Goal: Task Accomplishment & Management: Use online tool/utility

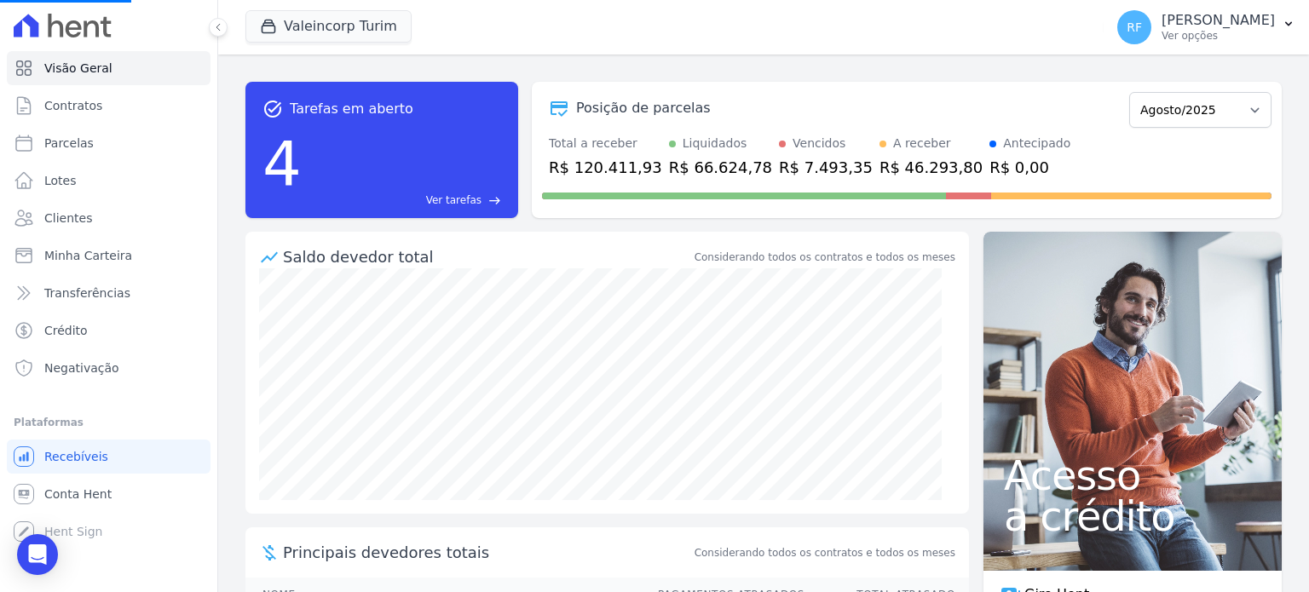
select select
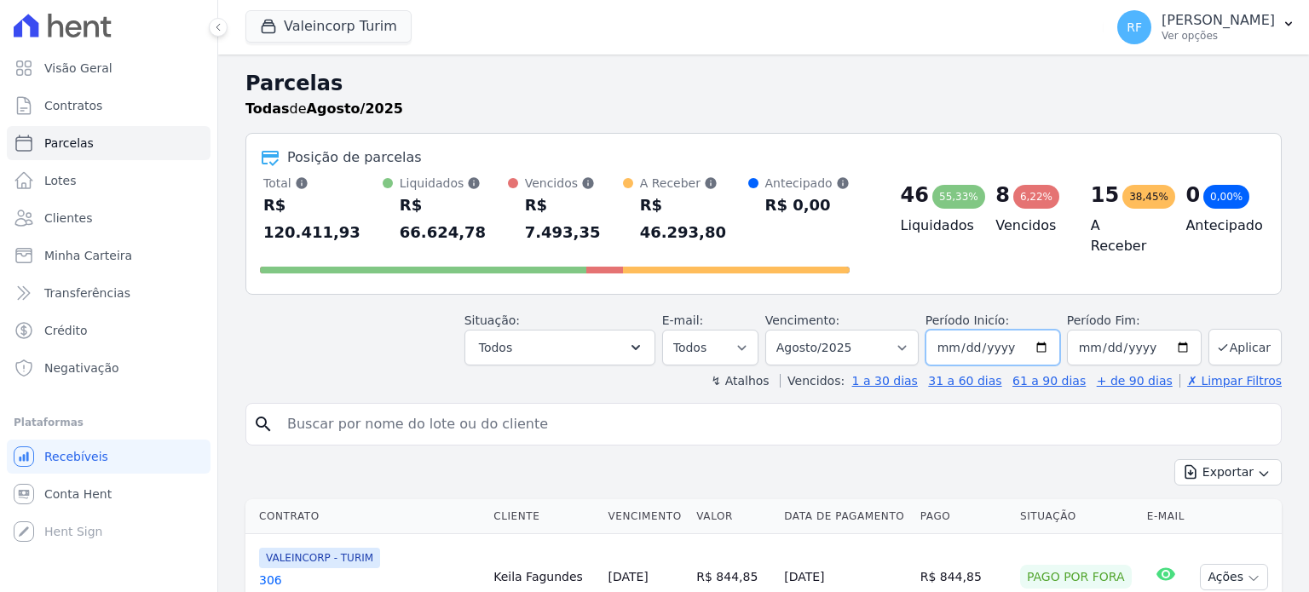
click at [948, 330] on input "[DATE]" at bounding box center [993, 348] width 135 height 36
click at [962, 330] on input "[DATE]" at bounding box center [993, 348] width 135 height 36
type input "[DATE]"
click at [642, 330] on button "Todos" at bounding box center [559, 348] width 191 height 36
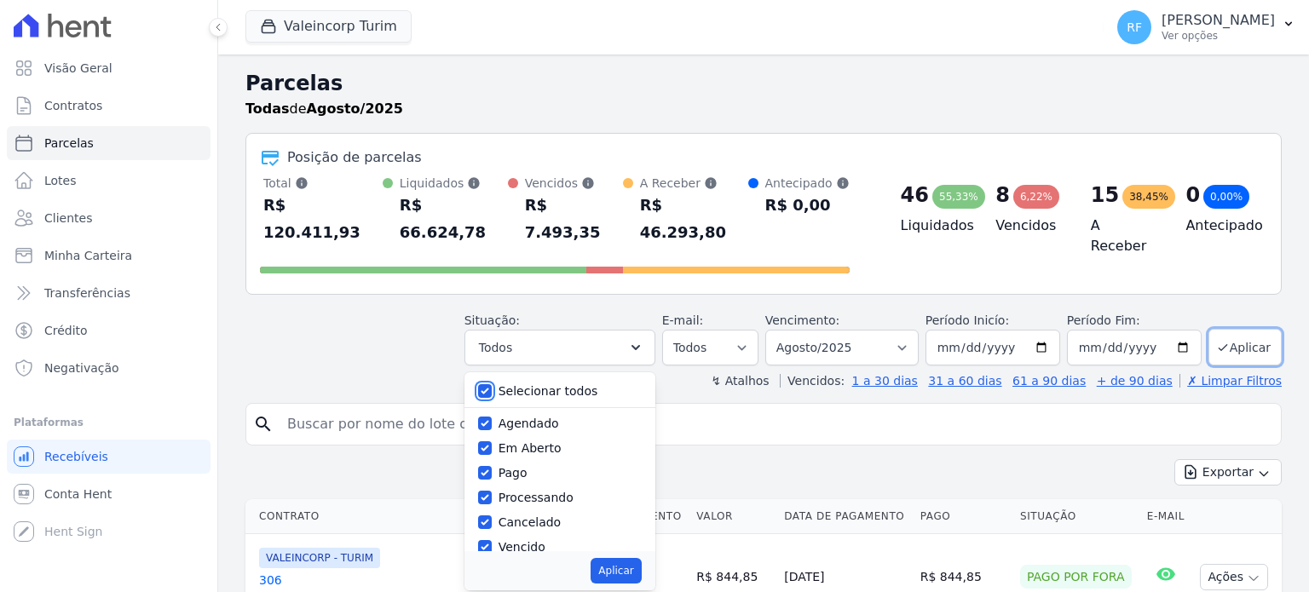
click at [492, 384] on input "Selecionar todos" at bounding box center [485, 391] width 14 height 14
checkbox input "false"
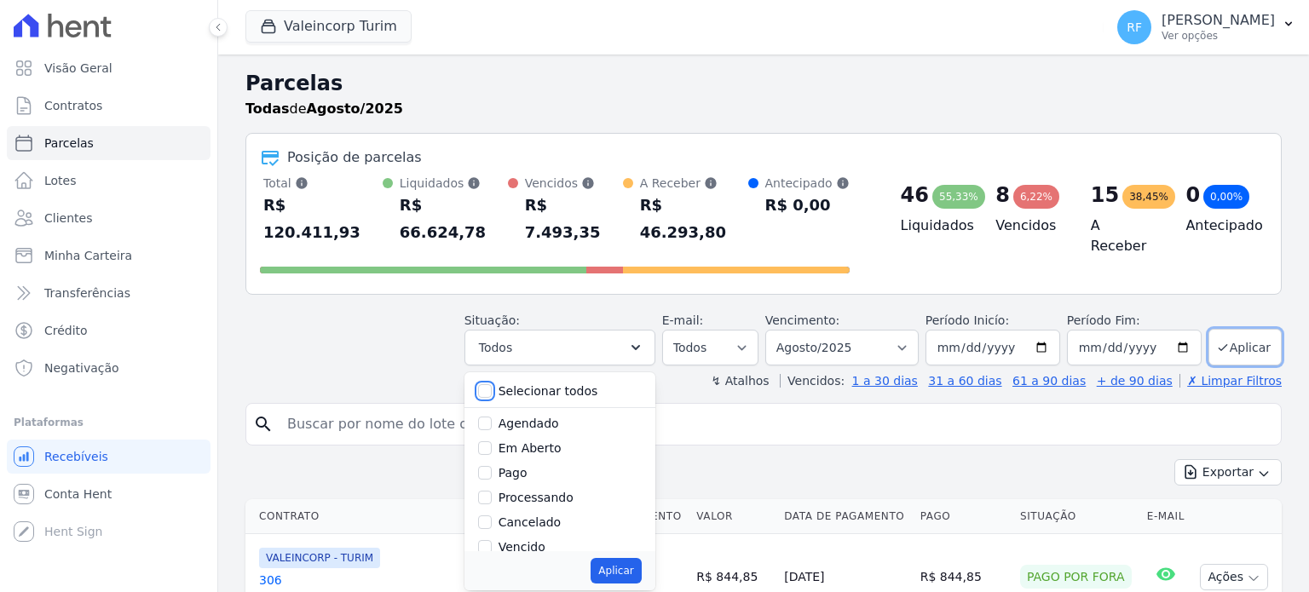
checkbox input "false"
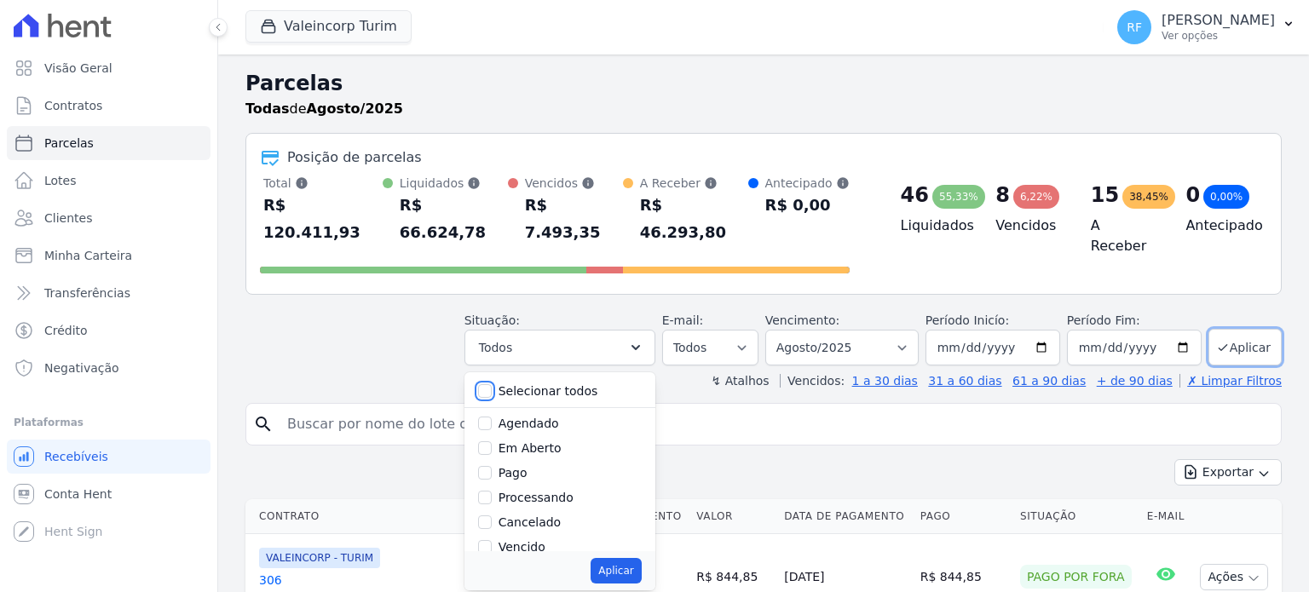
checkbox input "false"
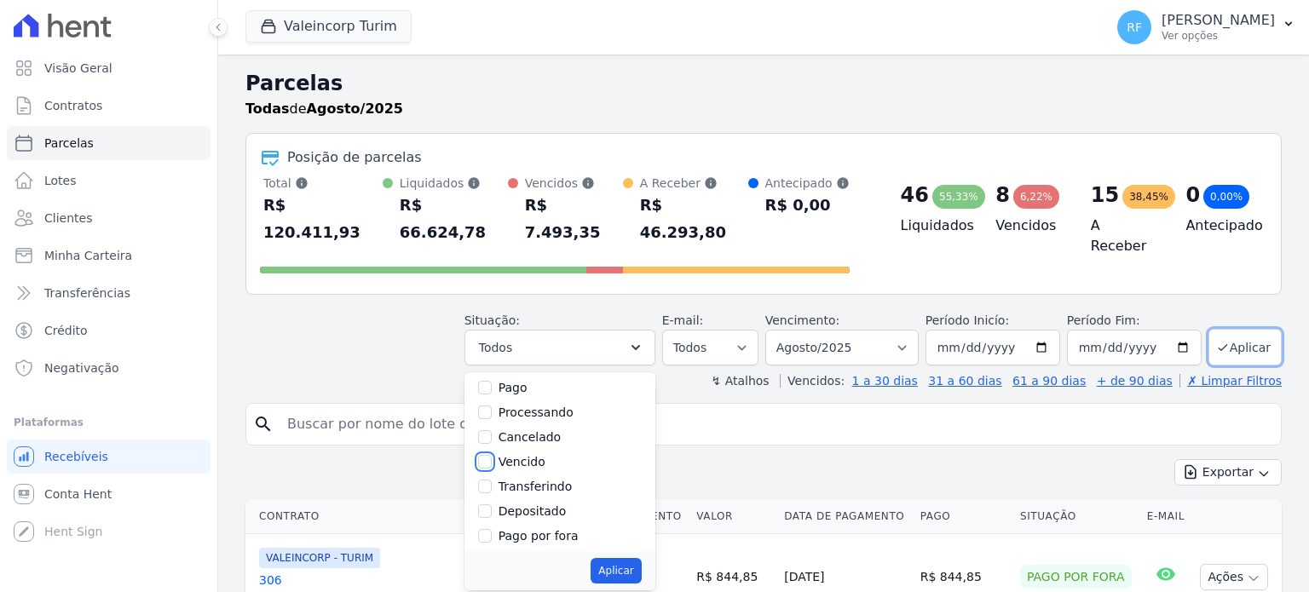
click at [492, 455] on input "Vencido" at bounding box center [485, 462] width 14 height 14
checkbox input "true"
click at [629, 558] on button "Aplicar" at bounding box center [616, 571] width 50 height 26
select select "overdue"
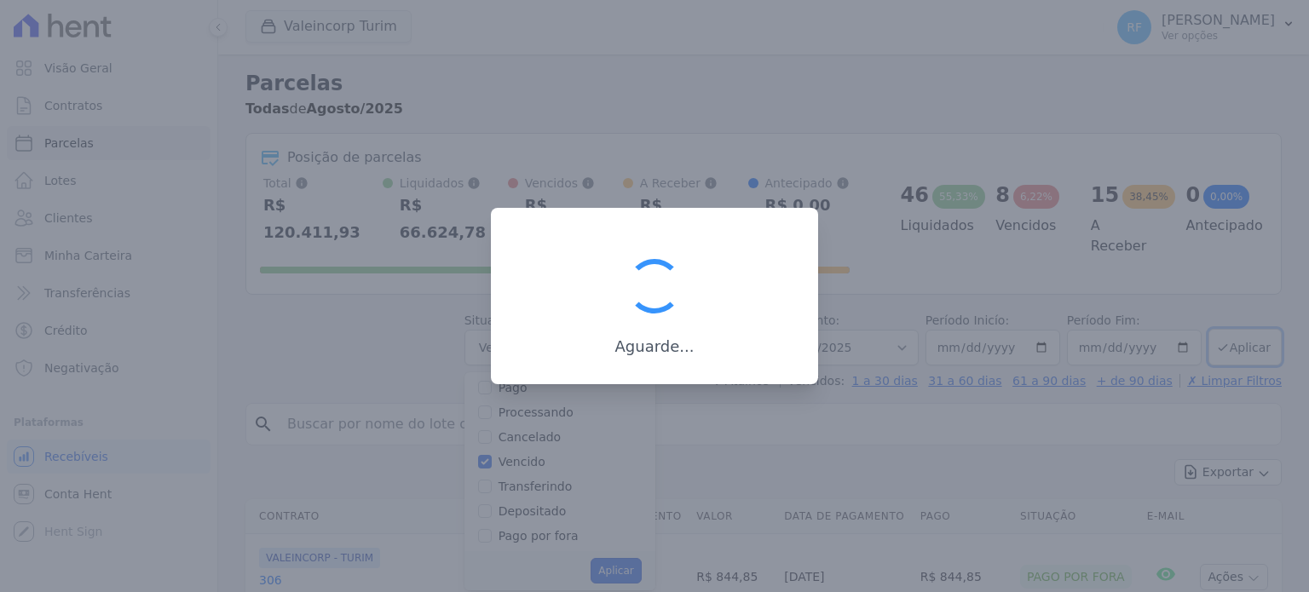
scroll to position [32, 0]
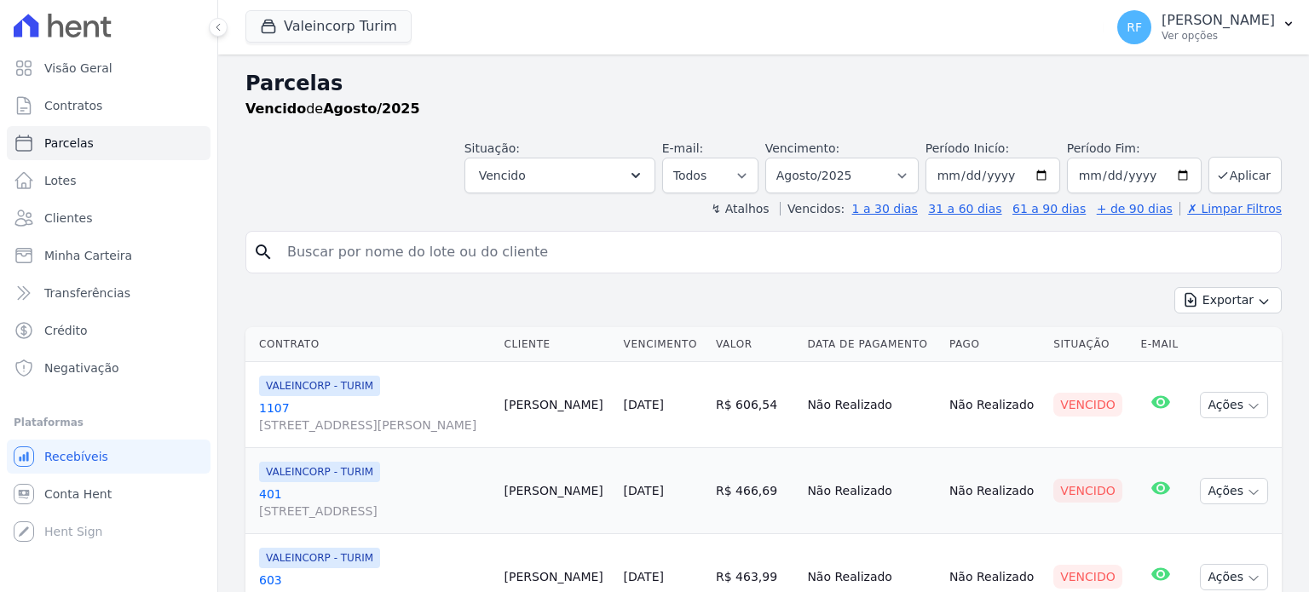
select select
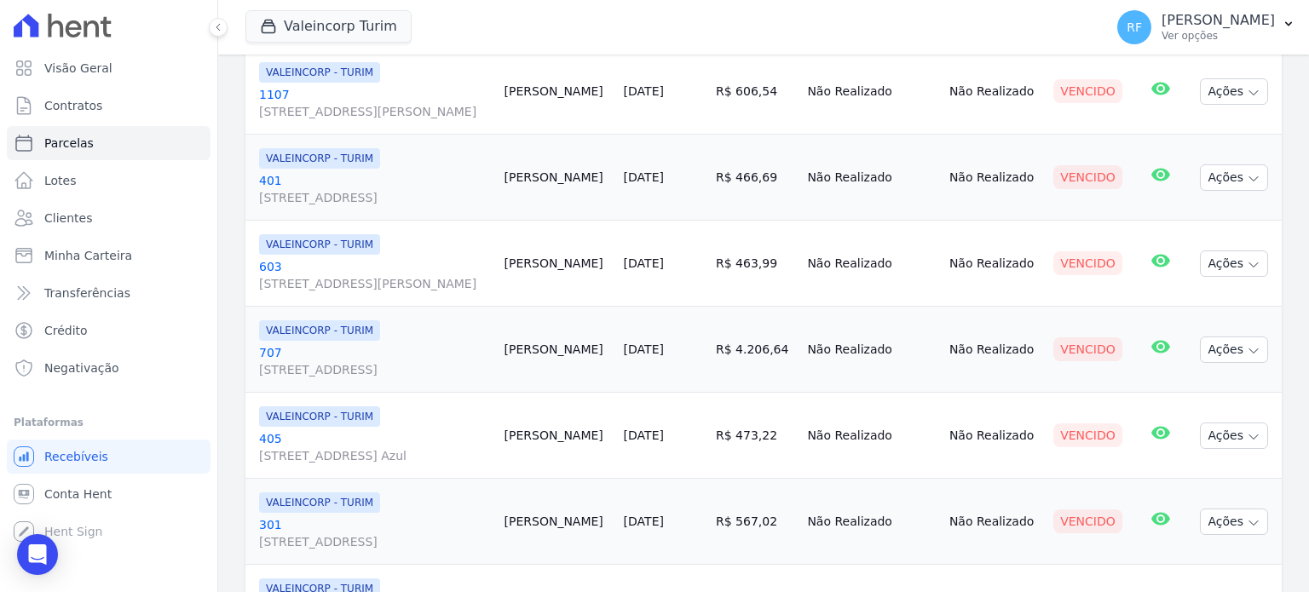
scroll to position [341, 0]
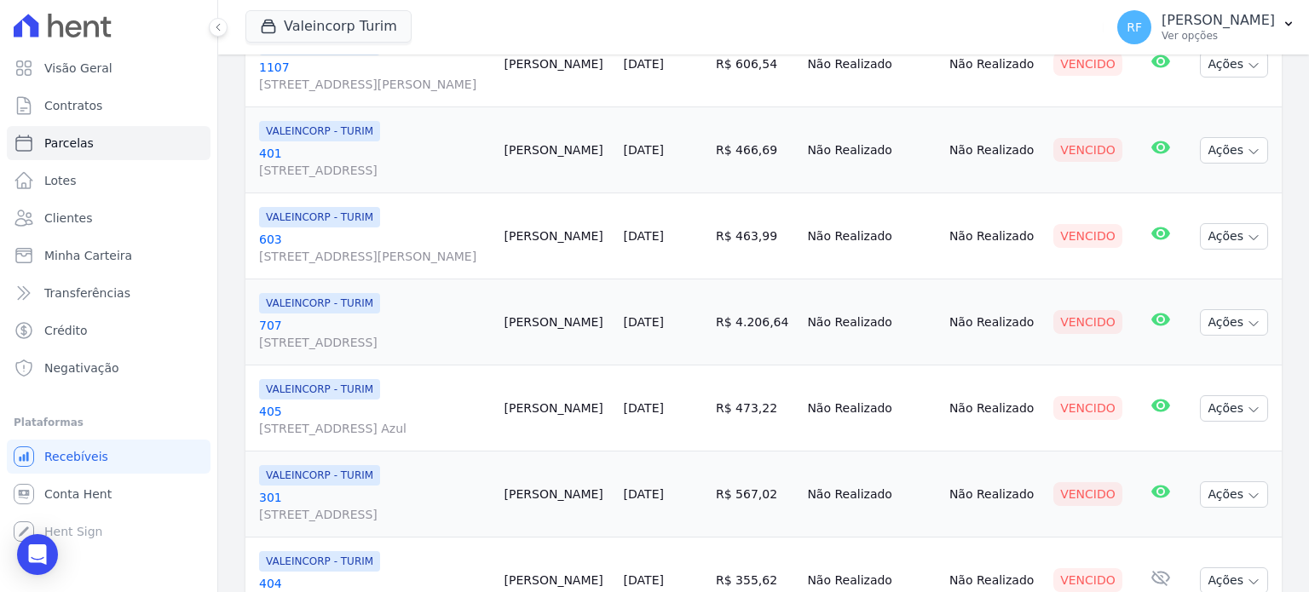
click at [617, 347] on td "Ivan Walter" at bounding box center [557, 323] width 119 height 86
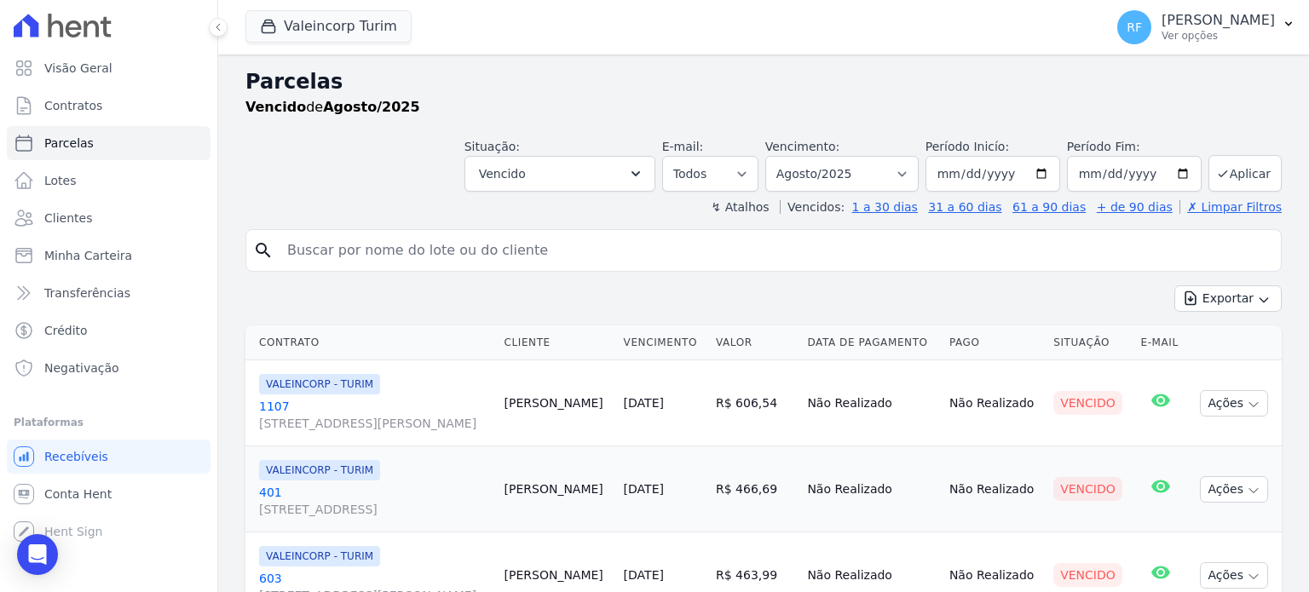
scroll to position [0, 0]
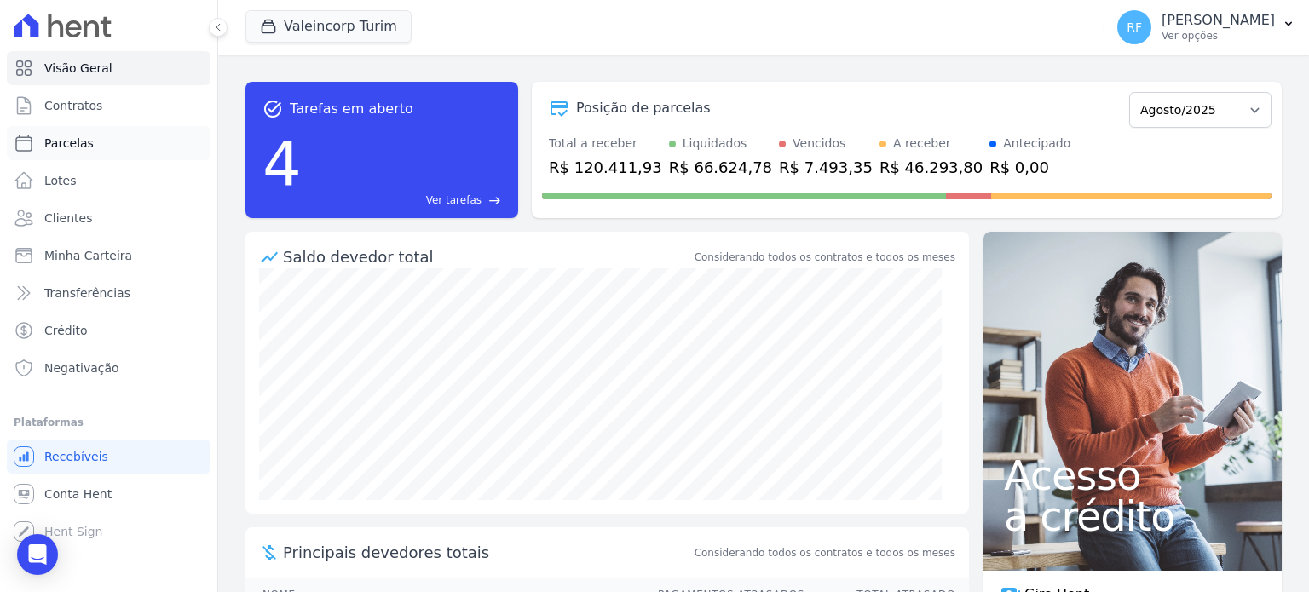
click at [89, 141] on link "Parcelas" at bounding box center [109, 143] width 204 height 34
select select
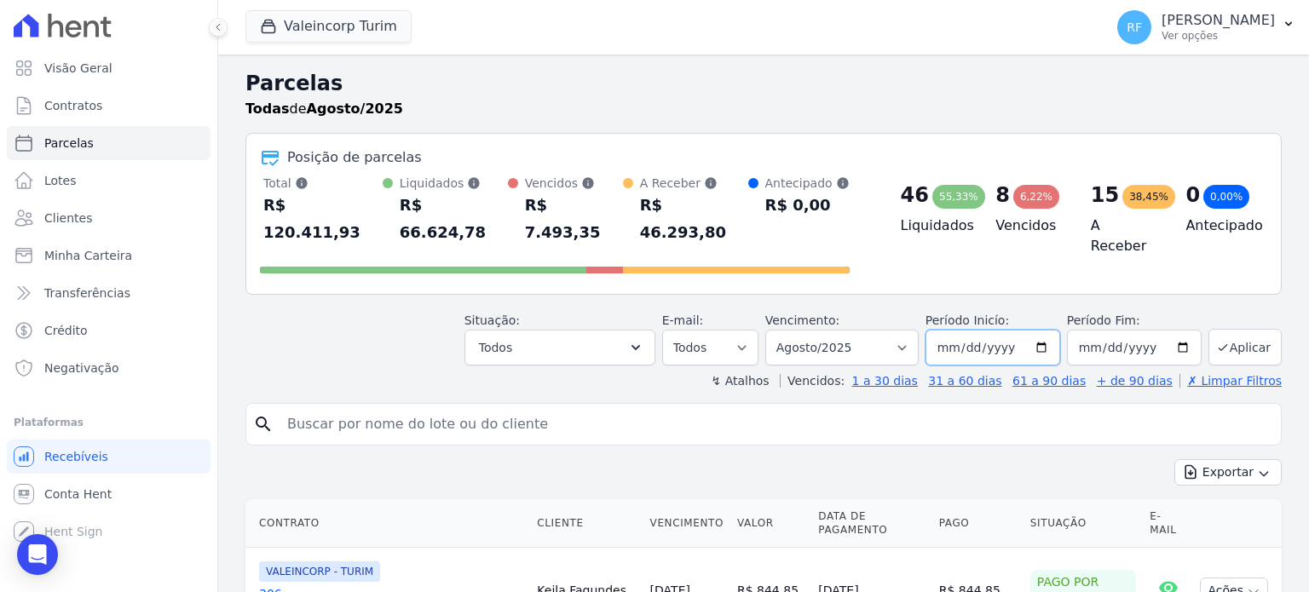
click at [943, 330] on input "[DATE]" at bounding box center [993, 348] width 135 height 36
type input "2025-07-01"
click at [600, 407] on input "search" at bounding box center [775, 424] width 997 height 34
click at [906, 330] on select "Filtrar por período ──────── Todos os meses Julho/2024 Agosto/2024 Setembro/202…" at bounding box center [841, 348] width 153 height 36
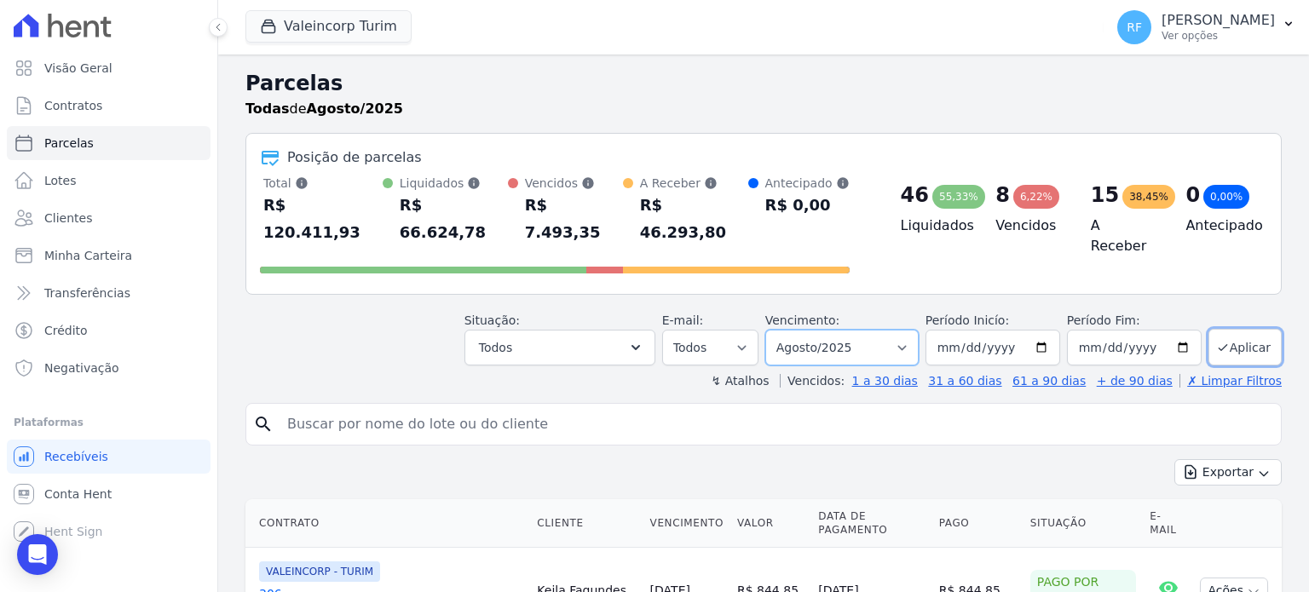
select select "07/2025"
click at [779, 330] on select "Filtrar por período ──────── Todos os meses Julho/2024 Agosto/2024 Setembro/202…" at bounding box center [841, 348] width 153 height 36
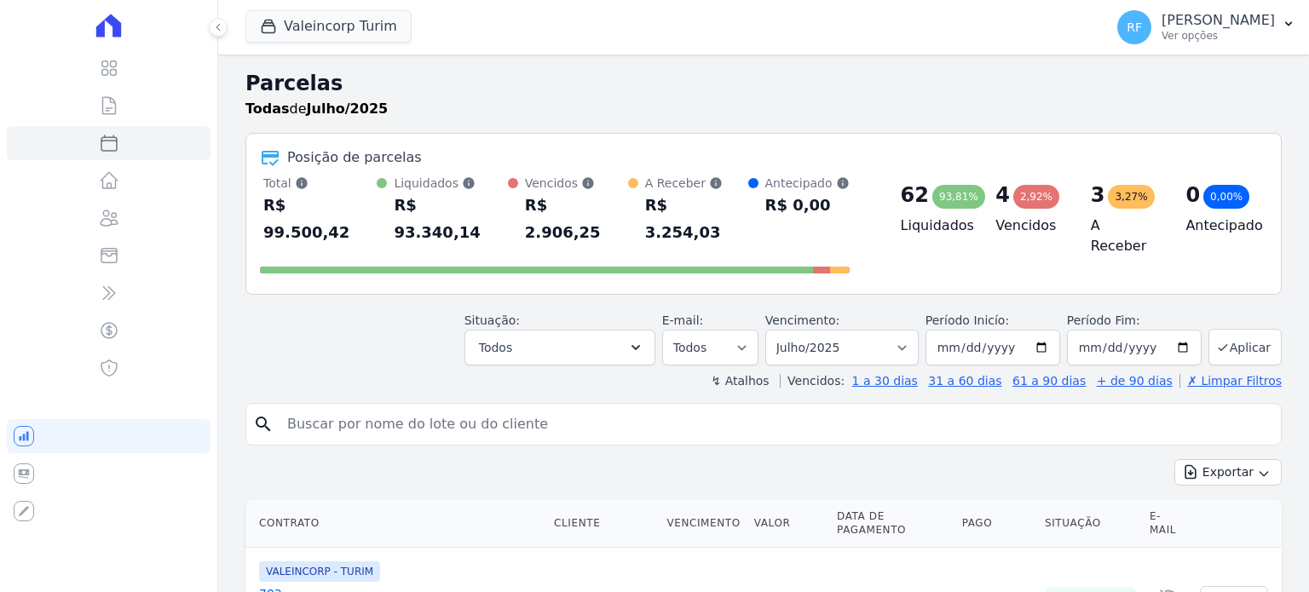
select select
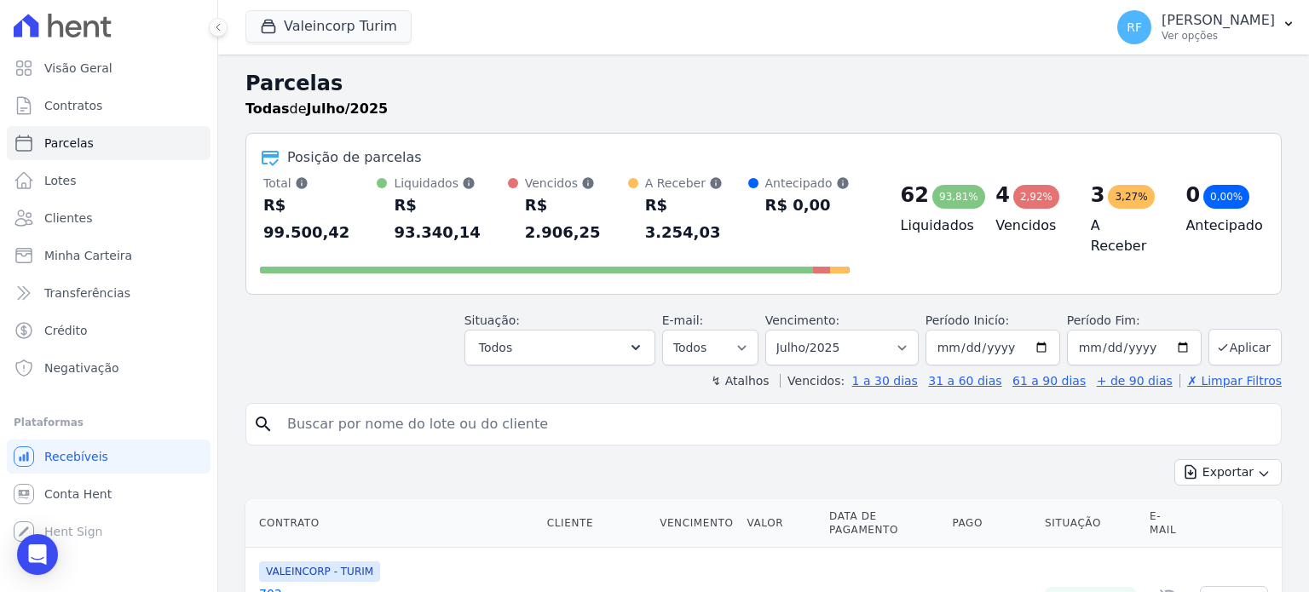
click at [588, 407] on input "search" at bounding box center [775, 424] width 997 height 34
type input "gabriell"
select select
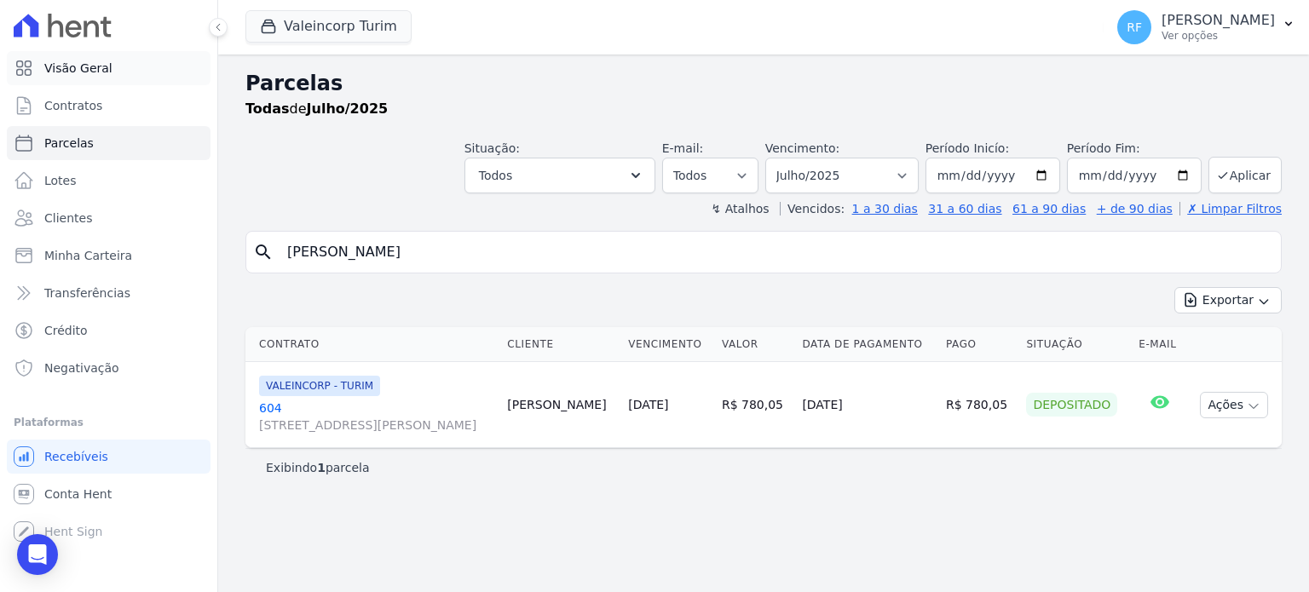
click at [98, 70] on span "Visão Geral" at bounding box center [78, 68] width 68 height 17
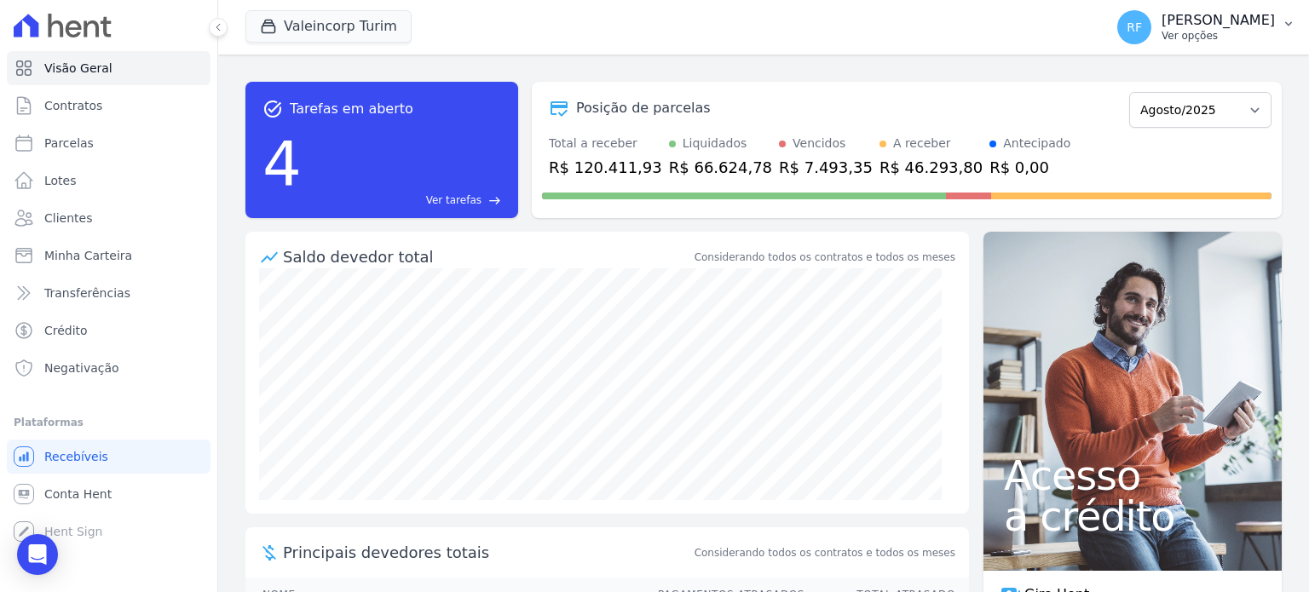
click at [1210, 32] on p "Ver opções" at bounding box center [1218, 36] width 113 height 14
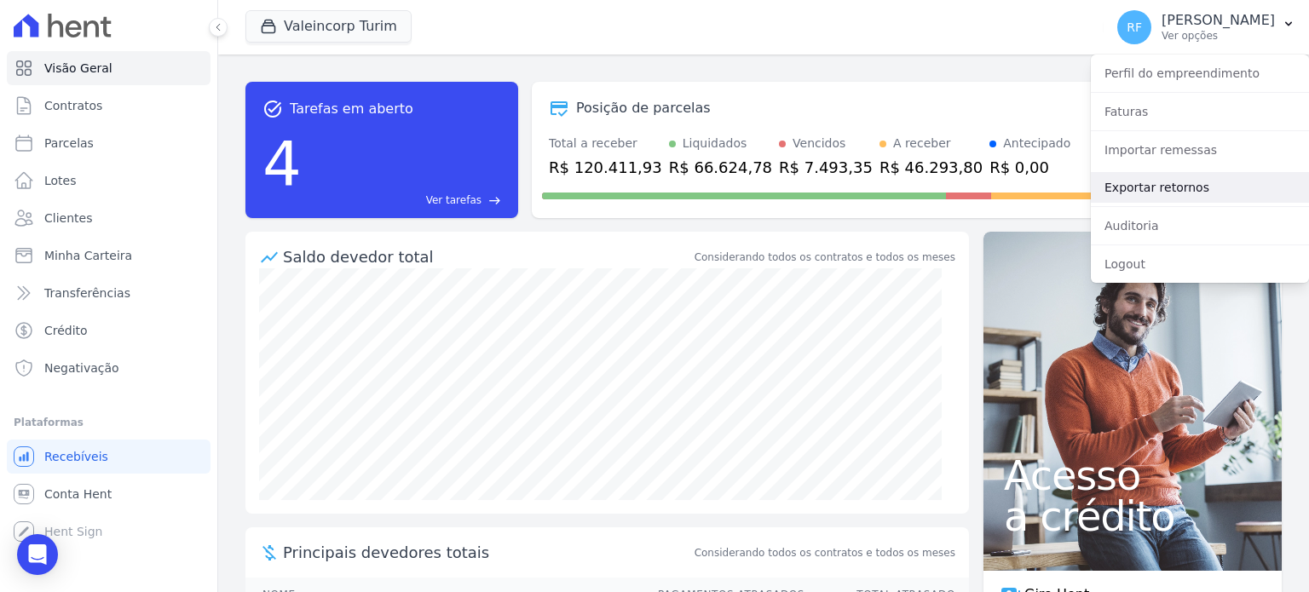
click at [1148, 182] on link "Exportar retornos" at bounding box center [1200, 187] width 218 height 31
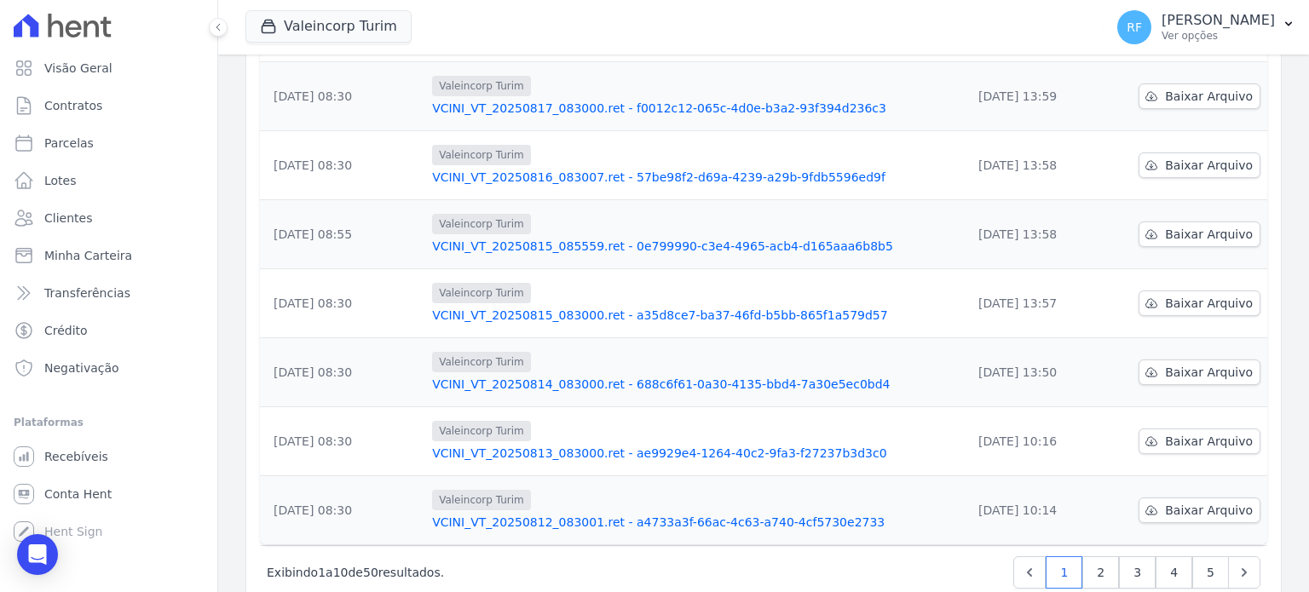
scroll to position [482, 0]
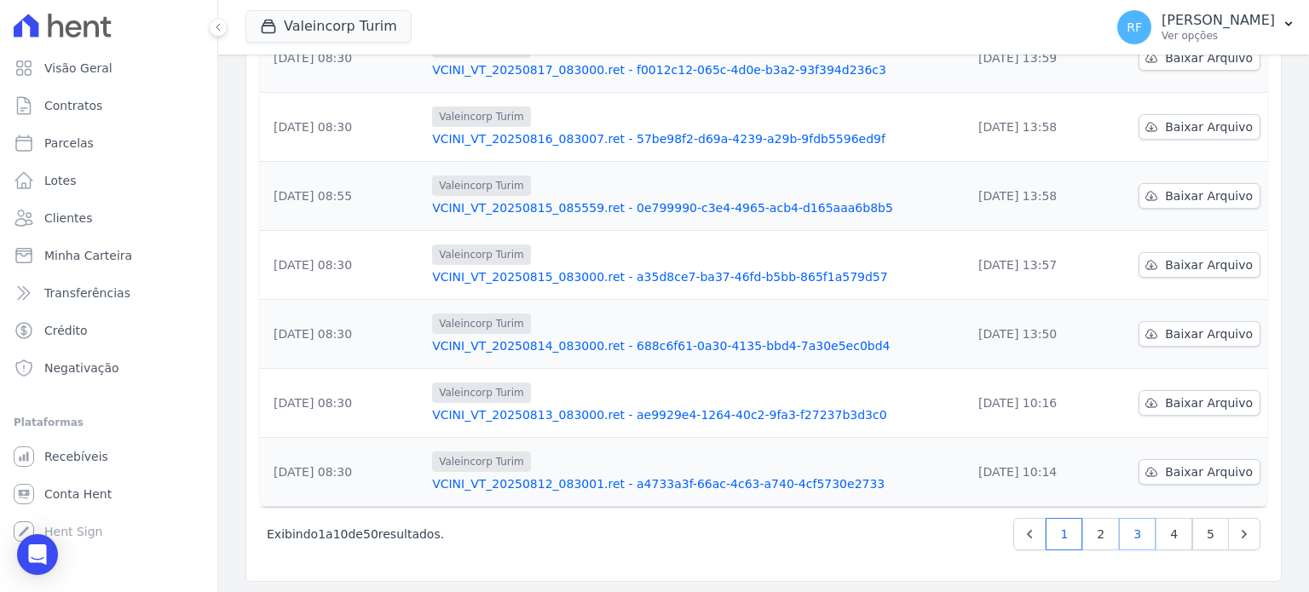
click at [1126, 543] on link "3" at bounding box center [1137, 534] width 37 height 32
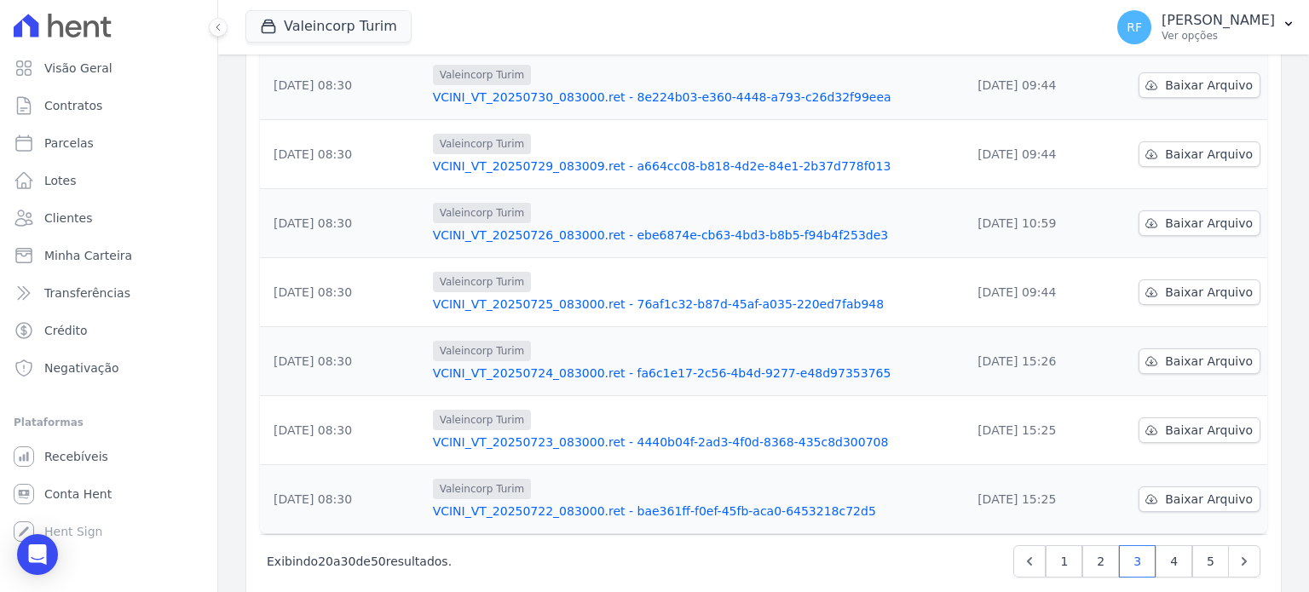
scroll to position [482, 0]
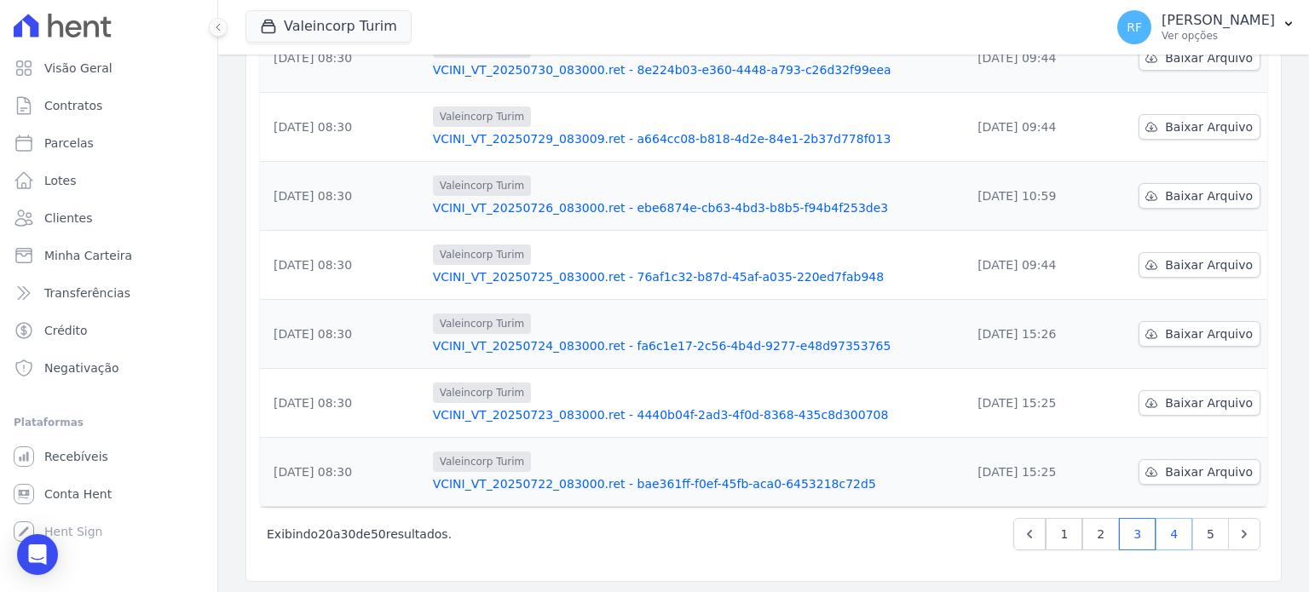
click at [1162, 532] on link "4" at bounding box center [1174, 534] width 37 height 32
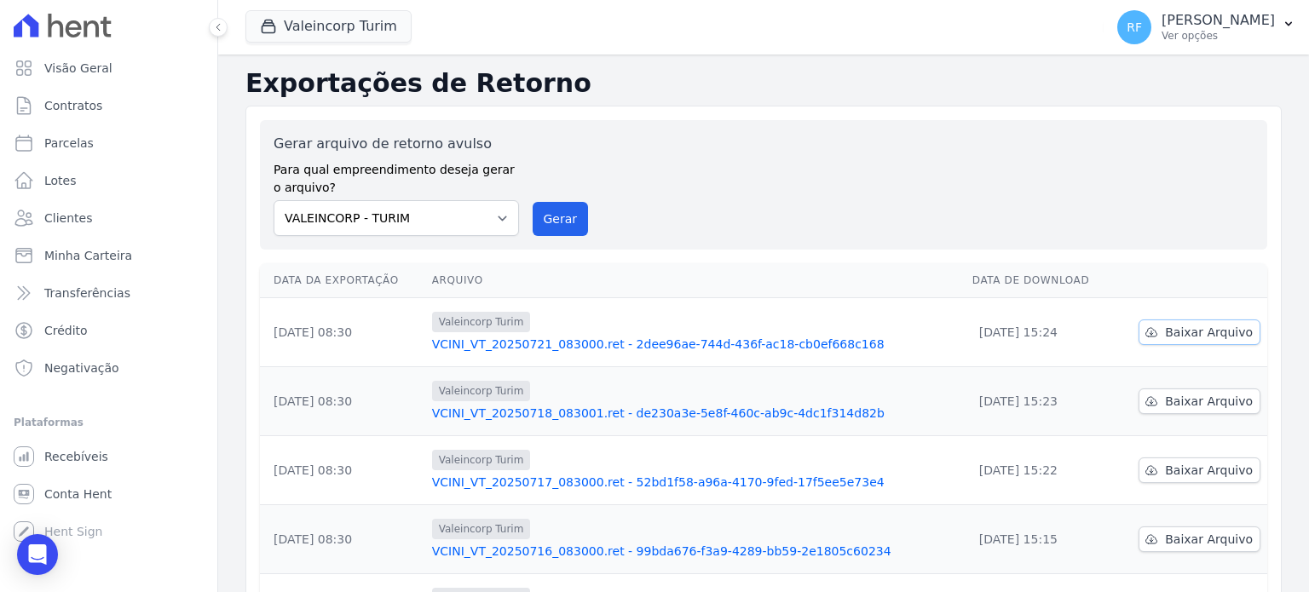
click at [1165, 337] on span "Baixar Arquivo" at bounding box center [1209, 332] width 88 height 17
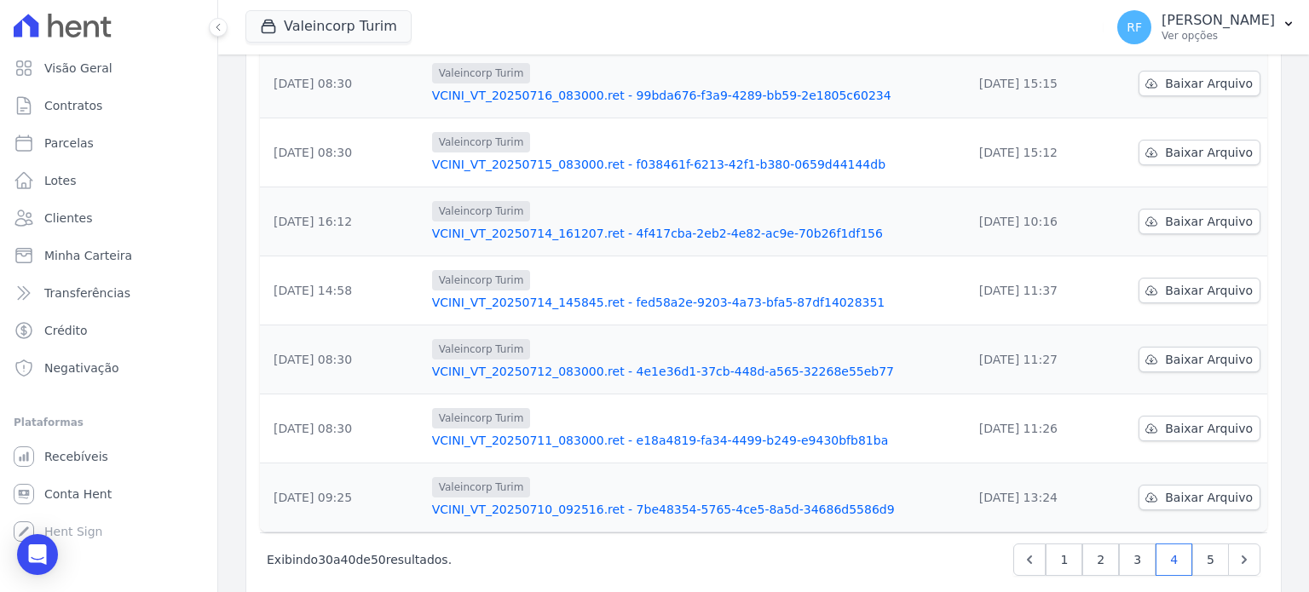
scroll to position [482, 0]
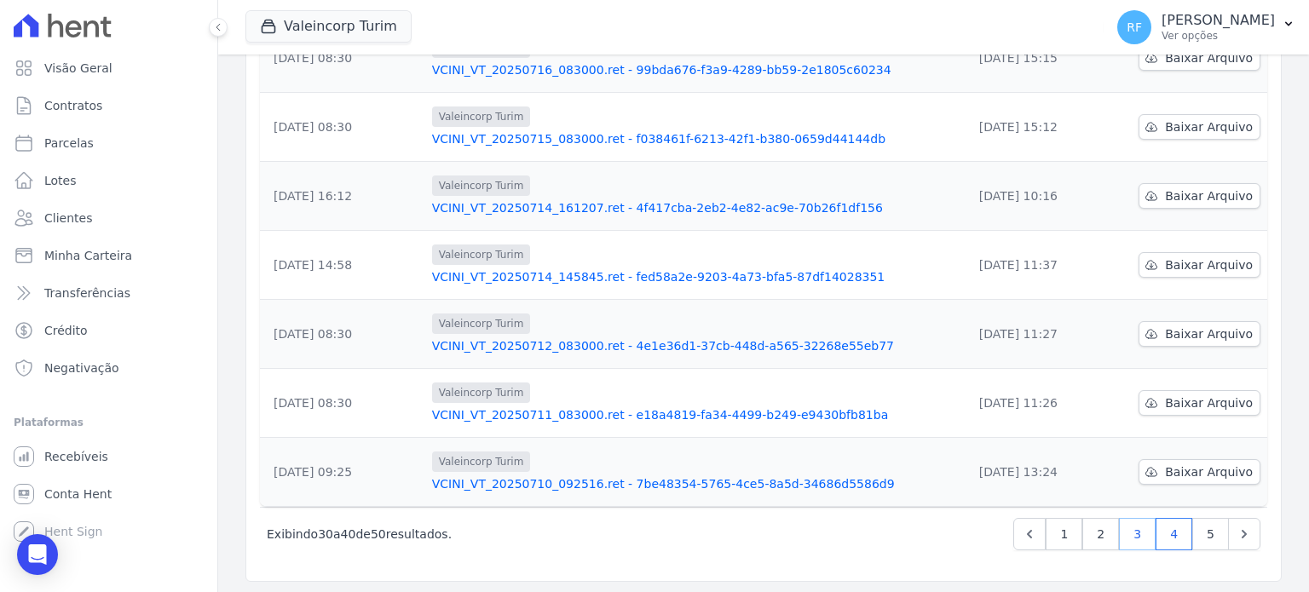
click at [1132, 539] on link "3" at bounding box center [1137, 534] width 37 height 32
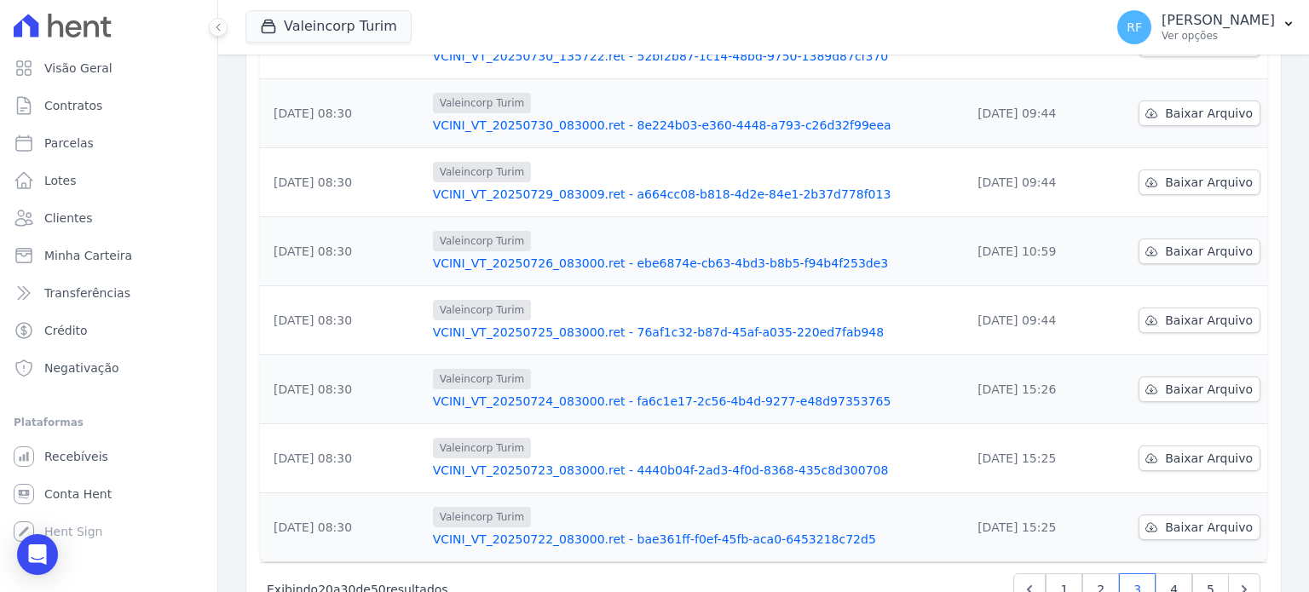
scroll to position [482, 0]
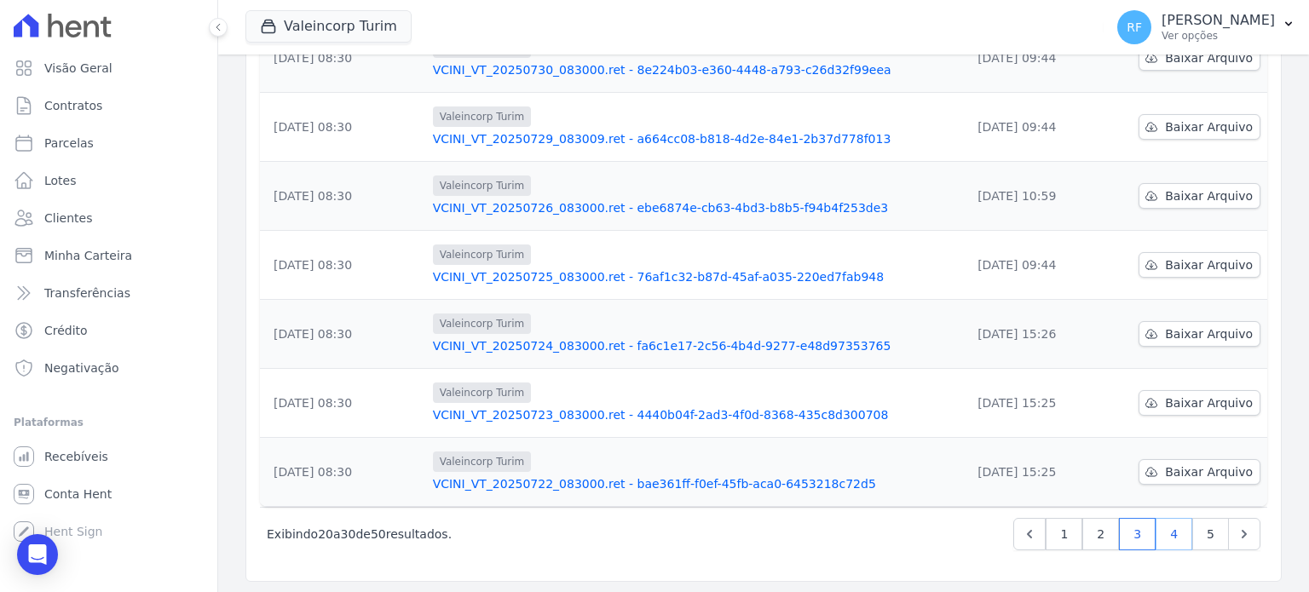
click at [1156, 536] on link "4" at bounding box center [1174, 534] width 37 height 32
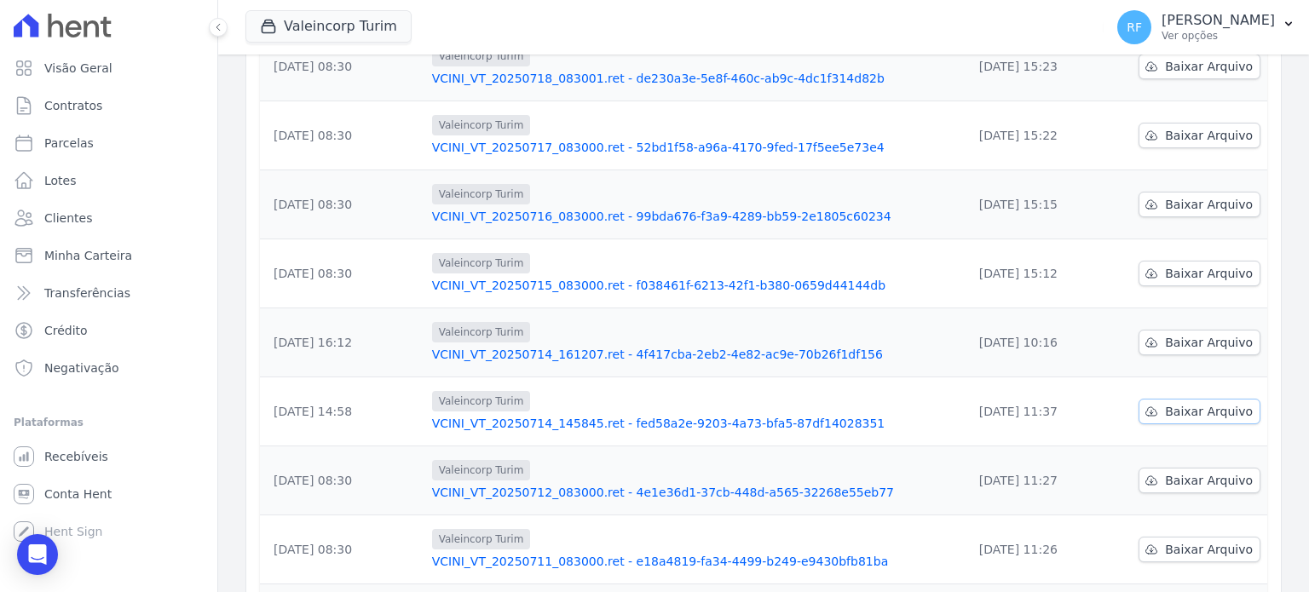
scroll to position [482, 0]
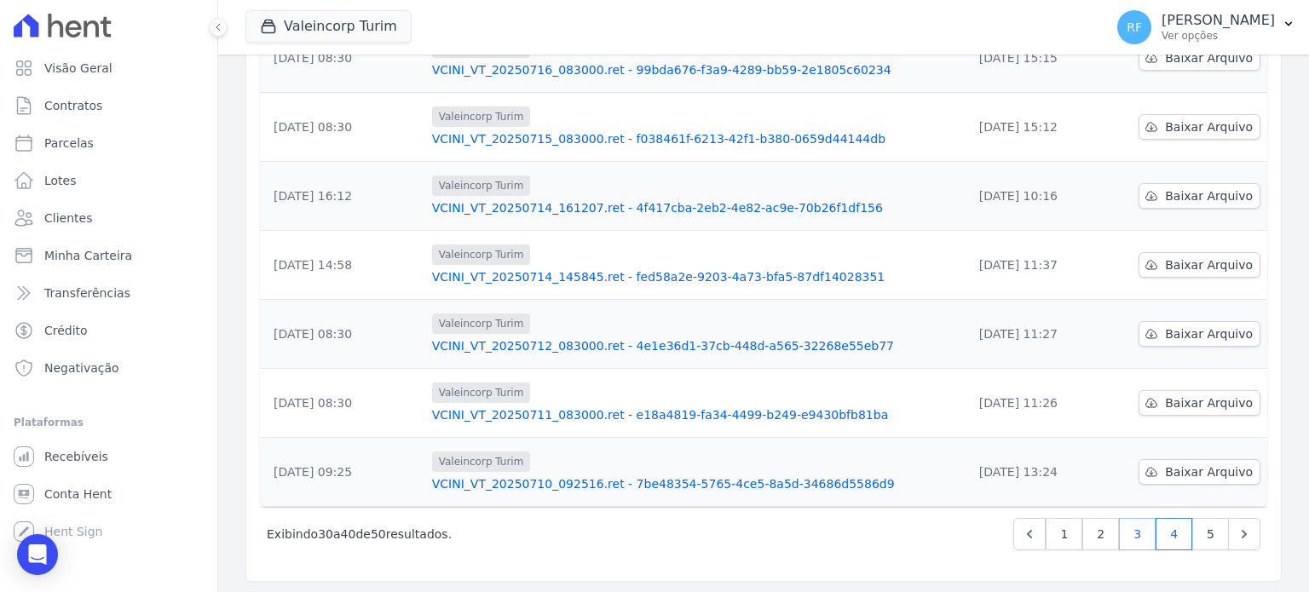
click at [1127, 539] on link "3" at bounding box center [1137, 534] width 37 height 32
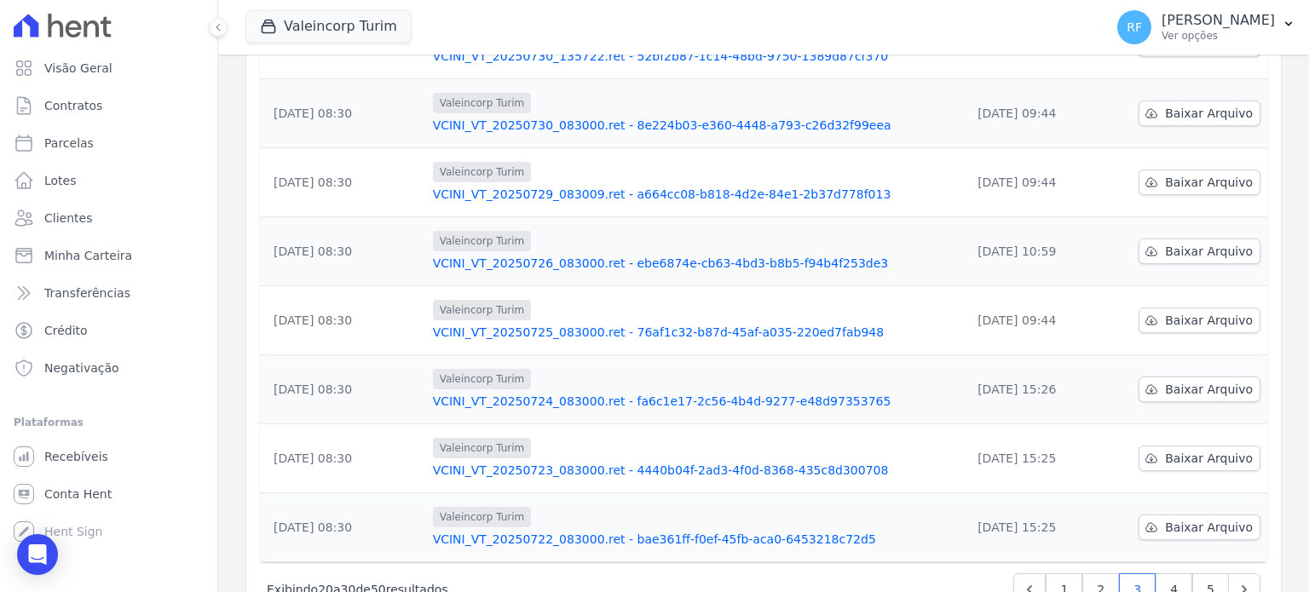
scroll to position [482, 0]
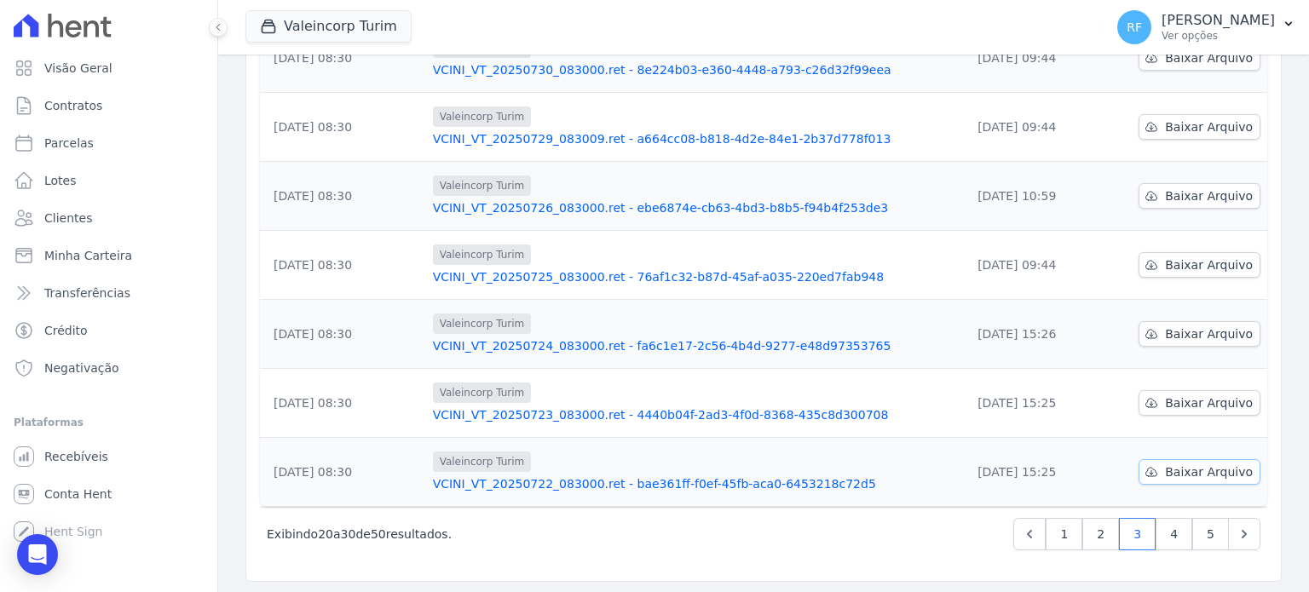
click at [1167, 473] on span "Baixar Arquivo" at bounding box center [1209, 472] width 88 height 17
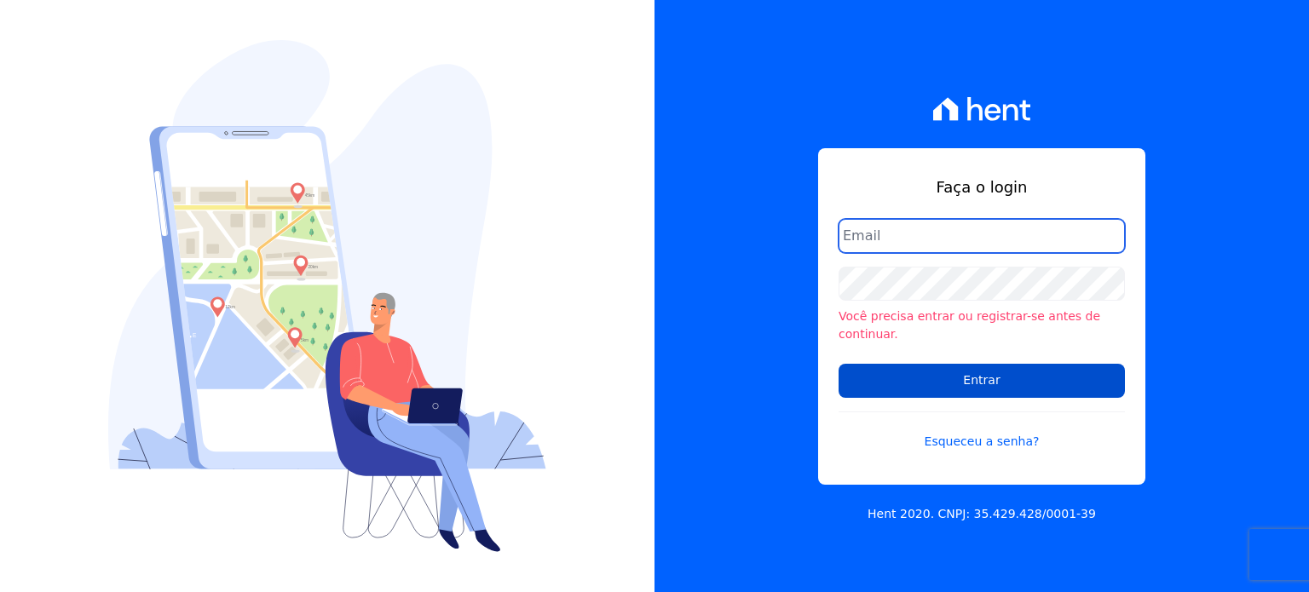
type input "administrativo@valeincorp.com.br"
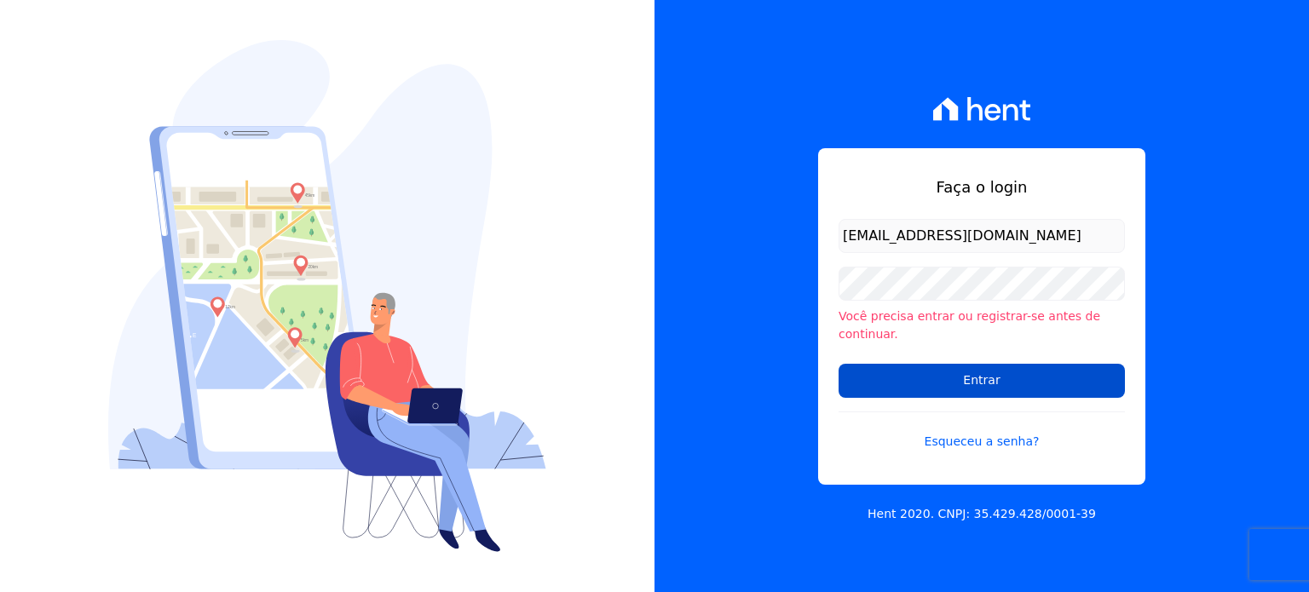
click at [994, 376] on input "Entrar" at bounding box center [982, 381] width 286 height 34
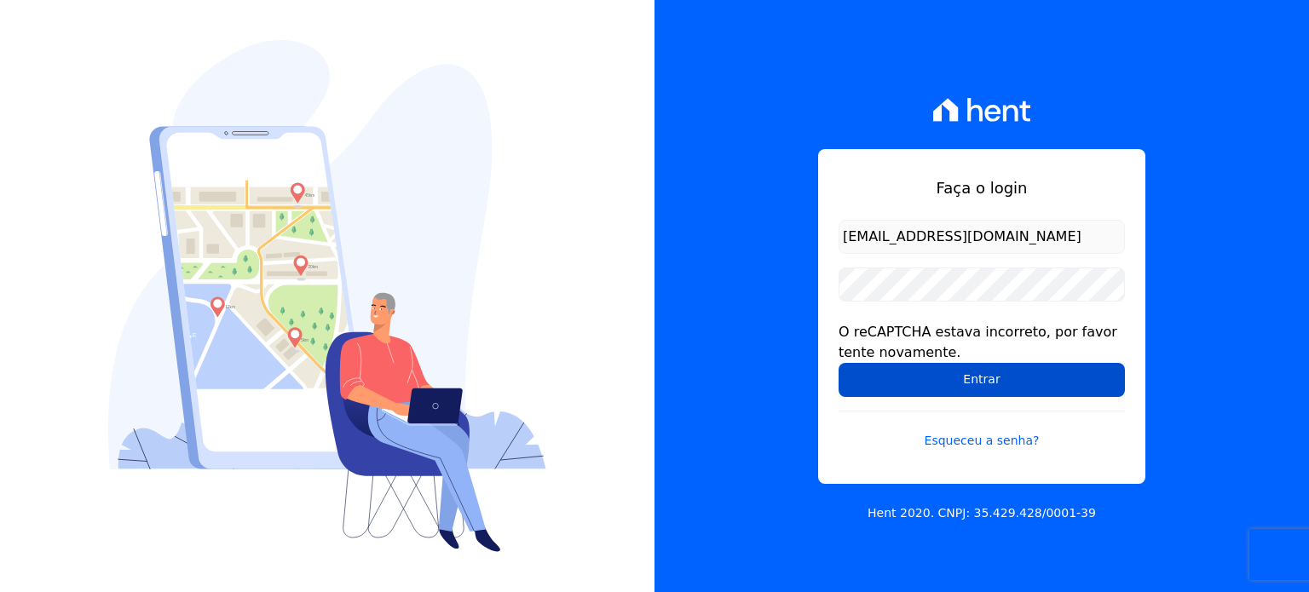
click at [920, 374] on input "Entrar" at bounding box center [982, 380] width 286 height 34
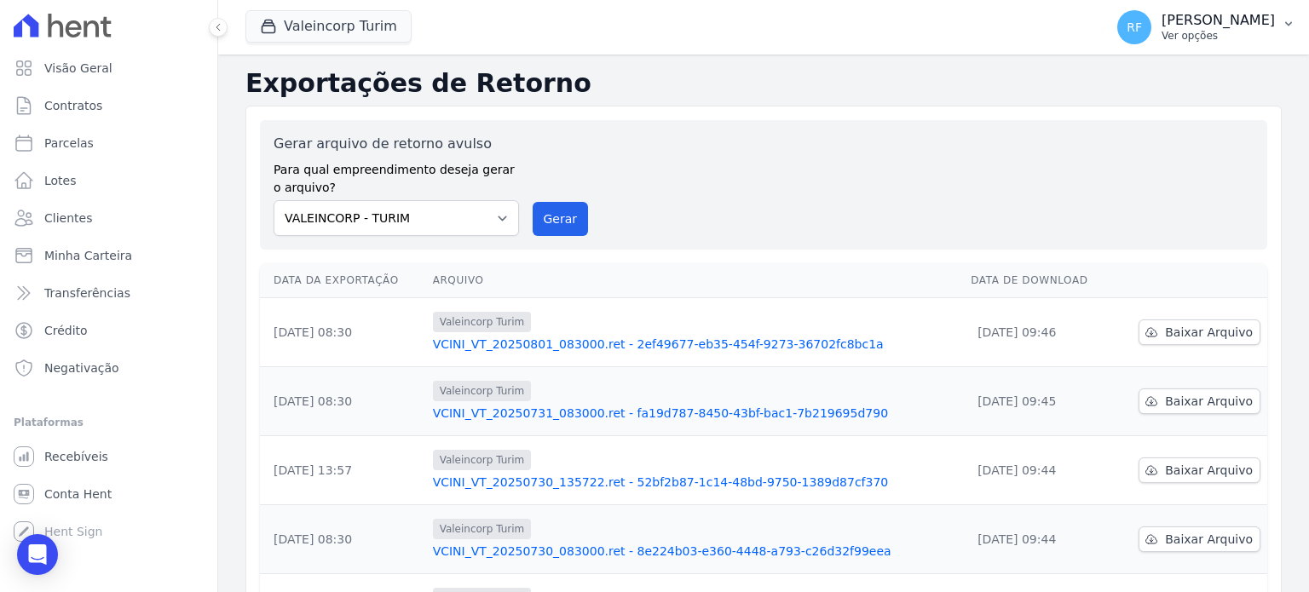
click at [1213, 24] on p "[PERSON_NAME]" at bounding box center [1218, 20] width 113 height 17
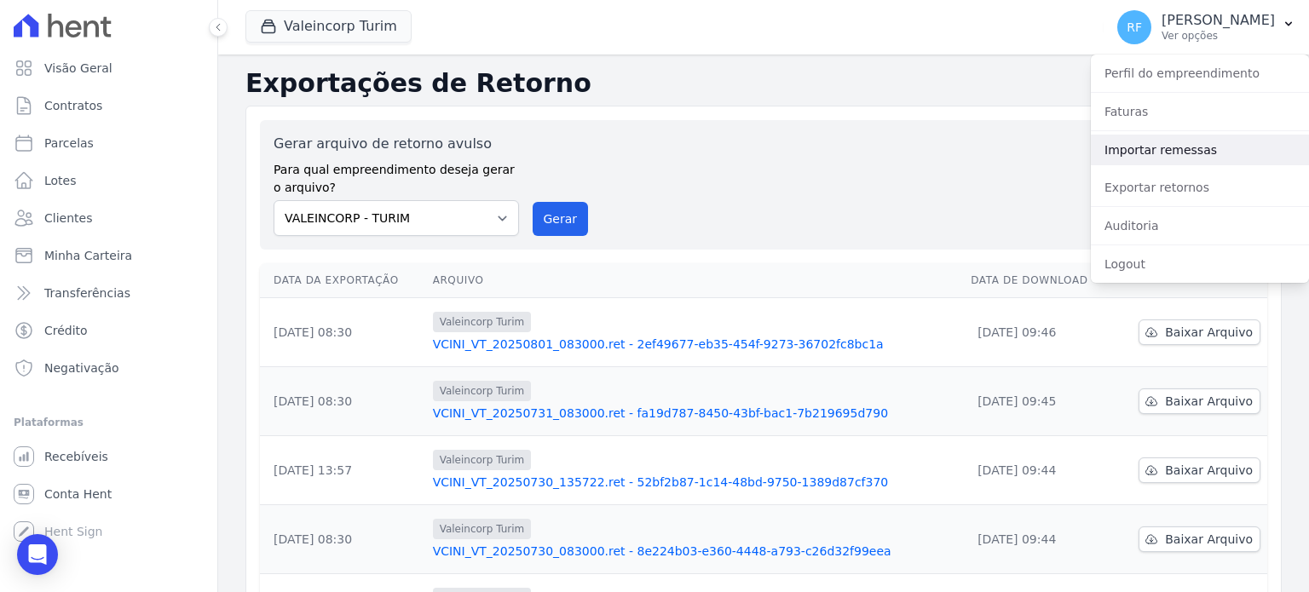
click at [1169, 147] on link "Importar remessas" at bounding box center [1200, 150] width 218 height 31
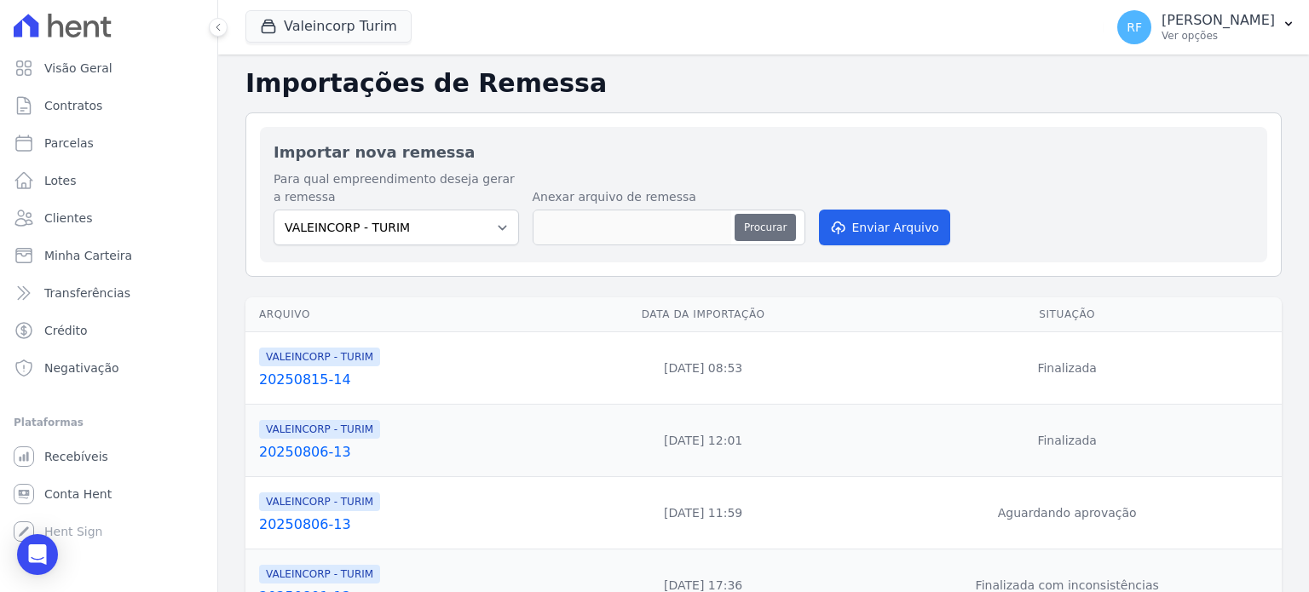
click at [770, 226] on button "Procurar" at bounding box center [765, 227] width 61 height 27
type input "20250822-15"
click at [882, 228] on button "Enviar Arquivo" at bounding box center [884, 228] width 131 height 36
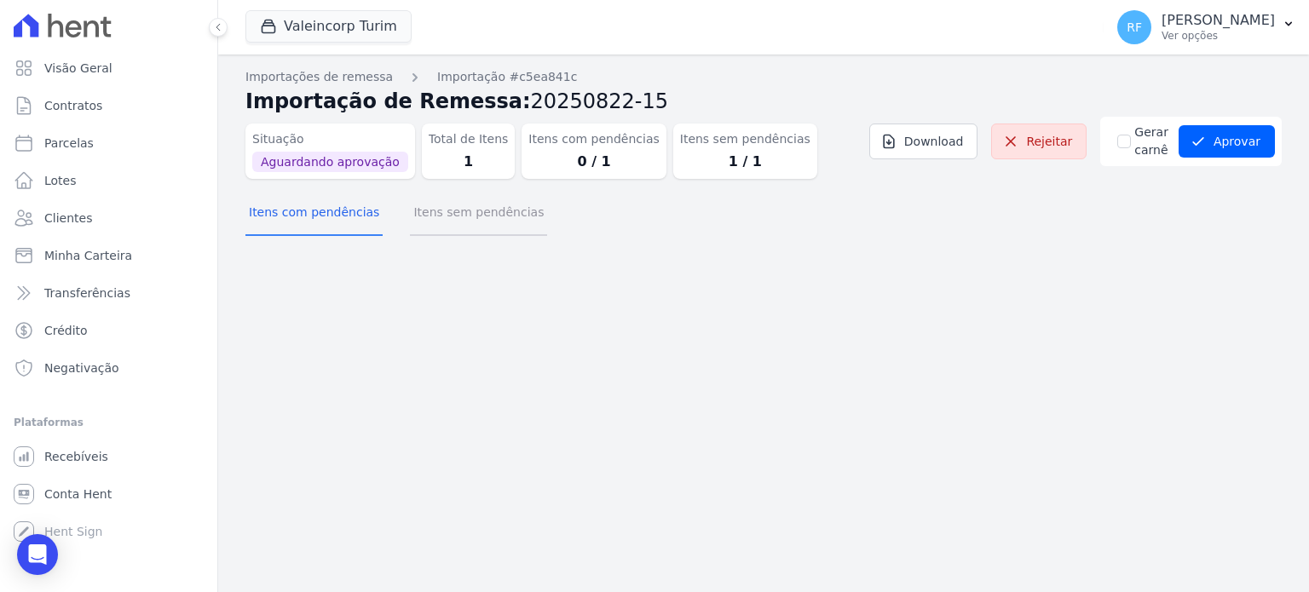
click at [503, 213] on button "Itens sem pendências" at bounding box center [478, 214] width 137 height 44
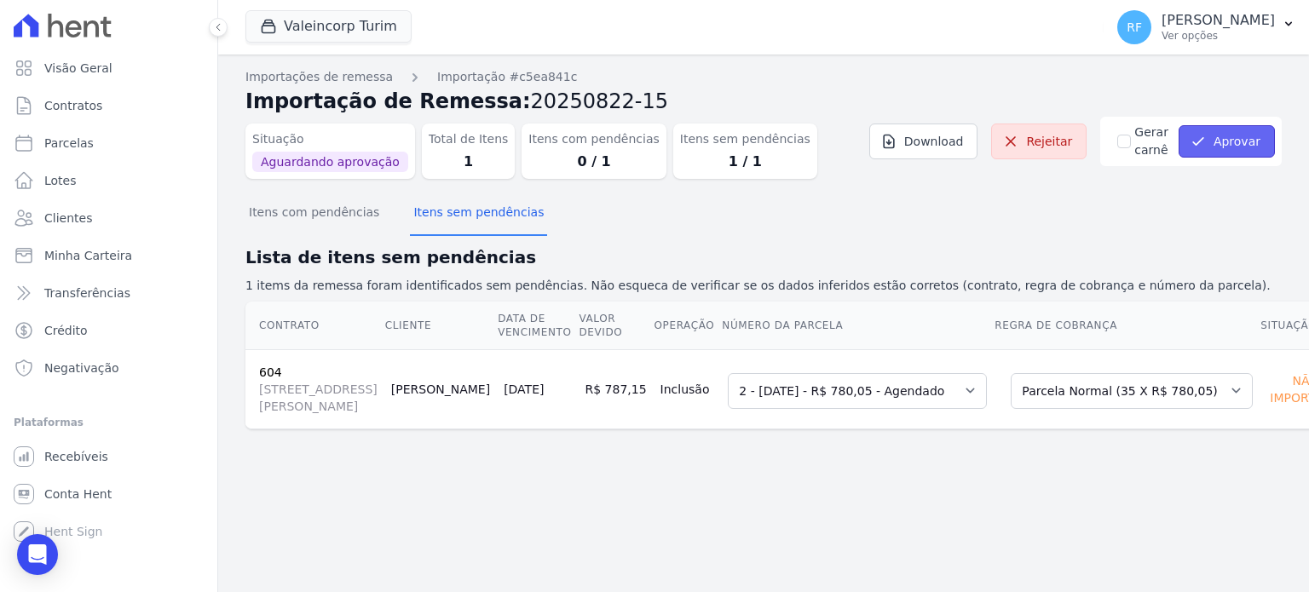
click at [1221, 149] on button "Aprovar" at bounding box center [1227, 141] width 96 height 32
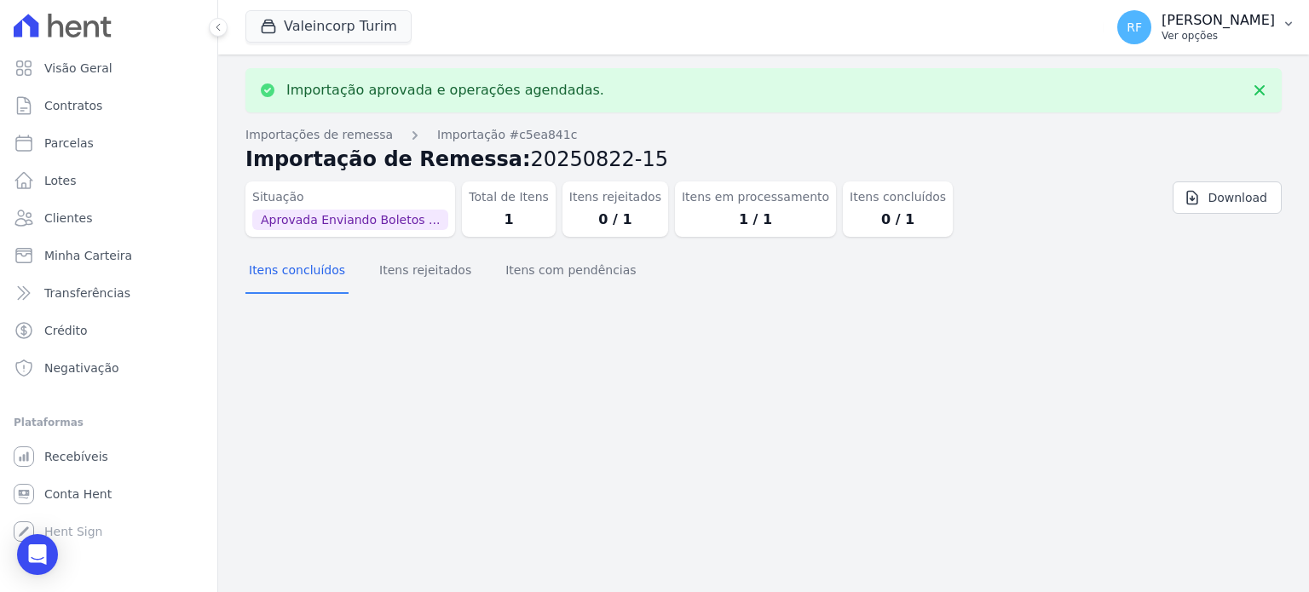
click at [1240, 32] on p "Ver opções" at bounding box center [1218, 36] width 113 height 14
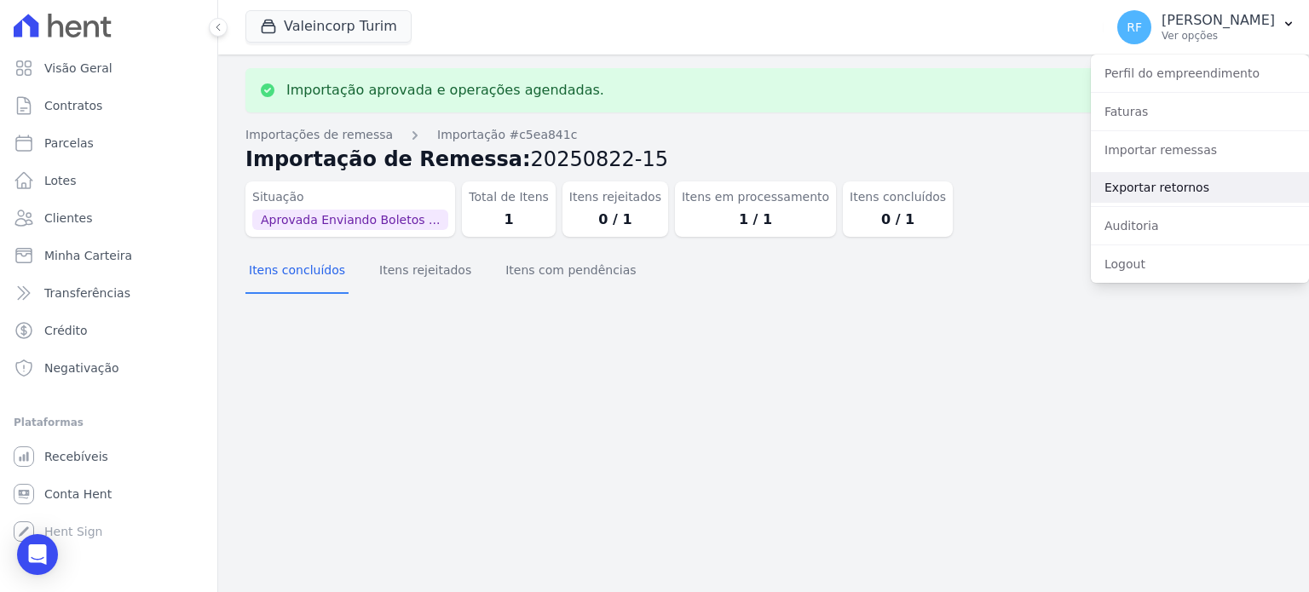
click at [1194, 187] on link "Exportar retornos" at bounding box center [1200, 187] width 218 height 31
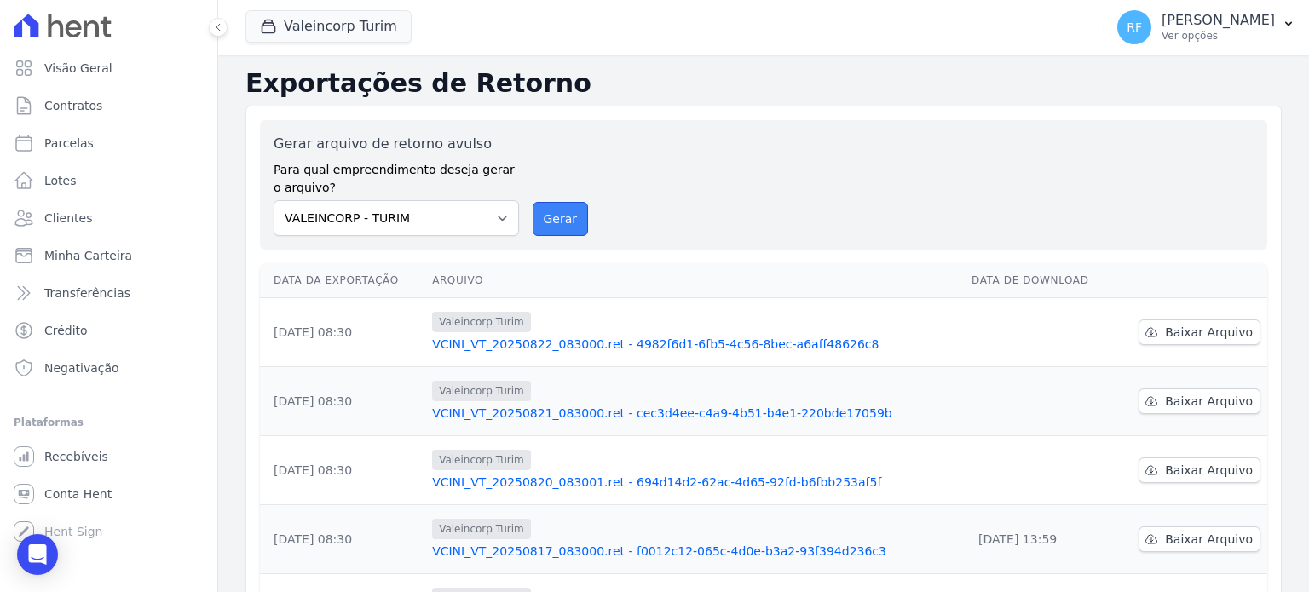
click at [563, 215] on button "Gerar" at bounding box center [561, 219] width 56 height 34
click at [1180, 334] on span "Baixar Arquivo" at bounding box center [1209, 332] width 88 height 17
click at [65, 136] on span "Parcelas" at bounding box center [68, 143] width 49 height 17
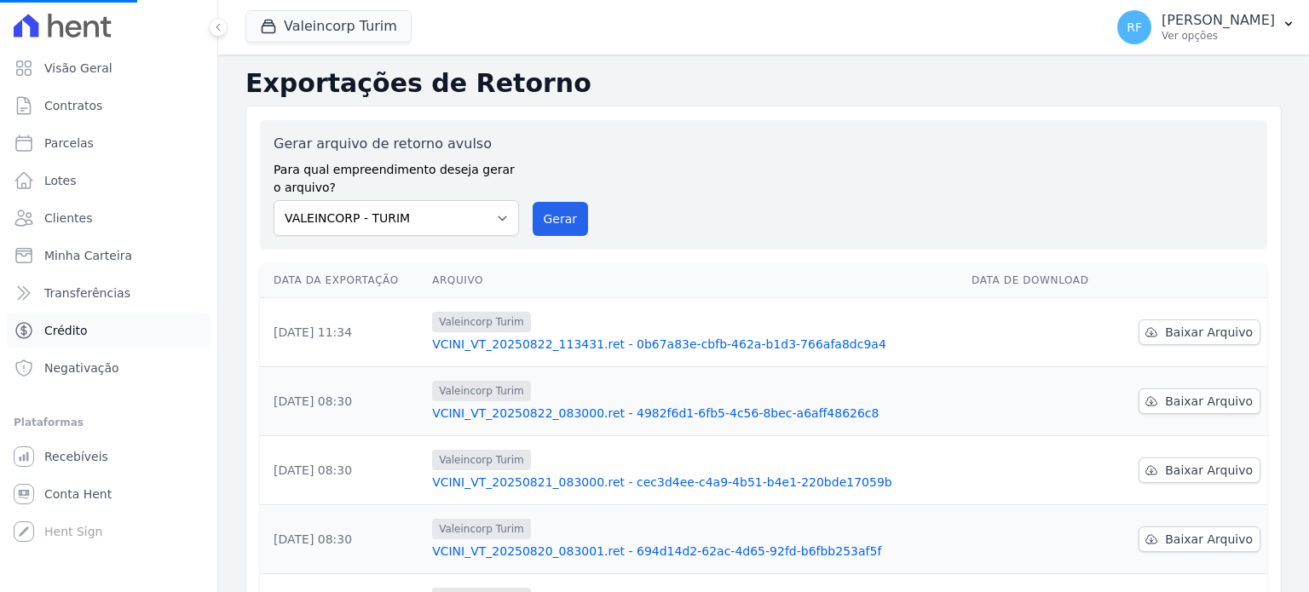
select select
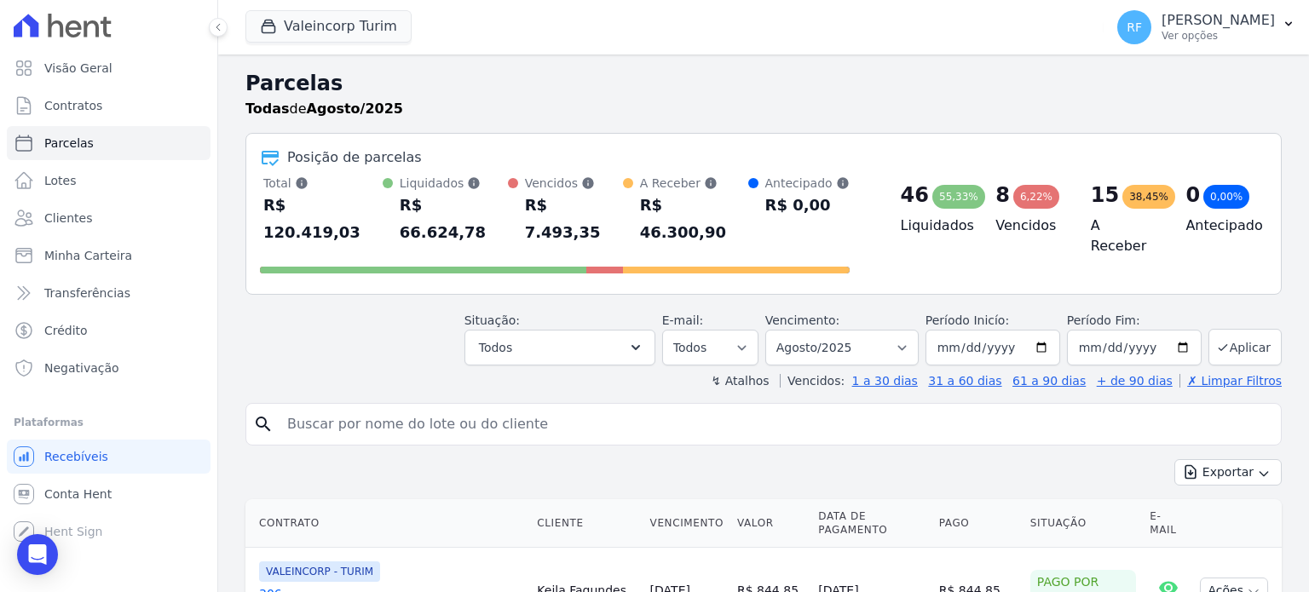
click at [586, 407] on input "search" at bounding box center [775, 424] width 997 height 34
type input "[PERSON_NAME]"
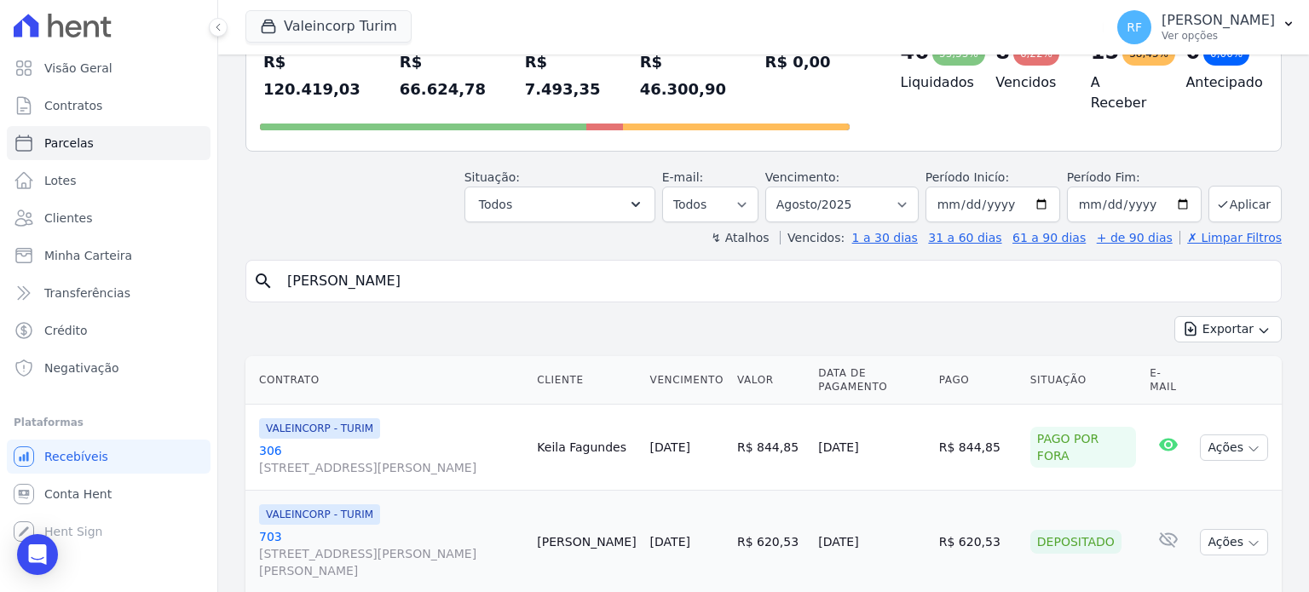
scroll to position [341, 0]
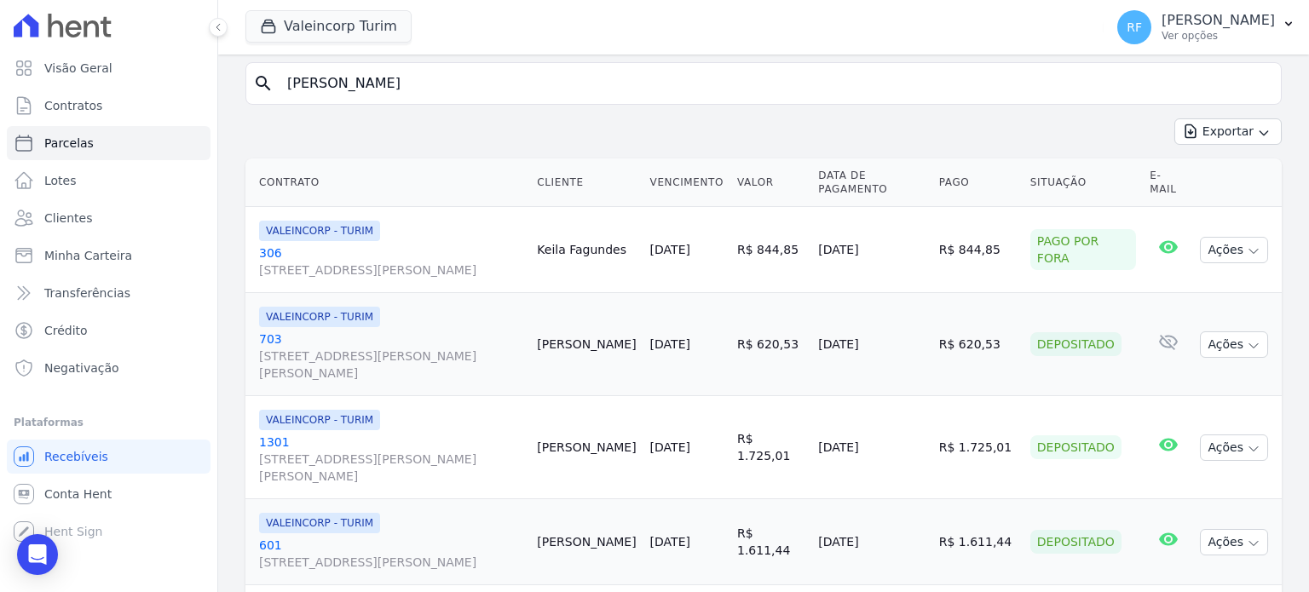
select select
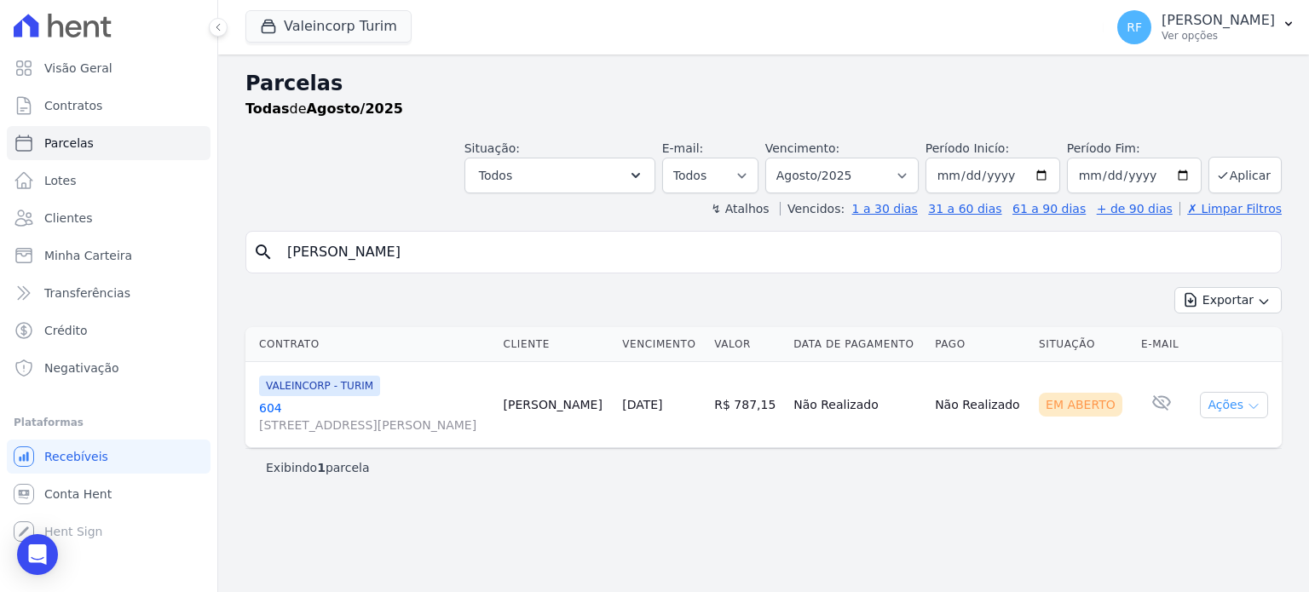
click at [1227, 398] on button "Ações" at bounding box center [1234, 405] width 68 height 26
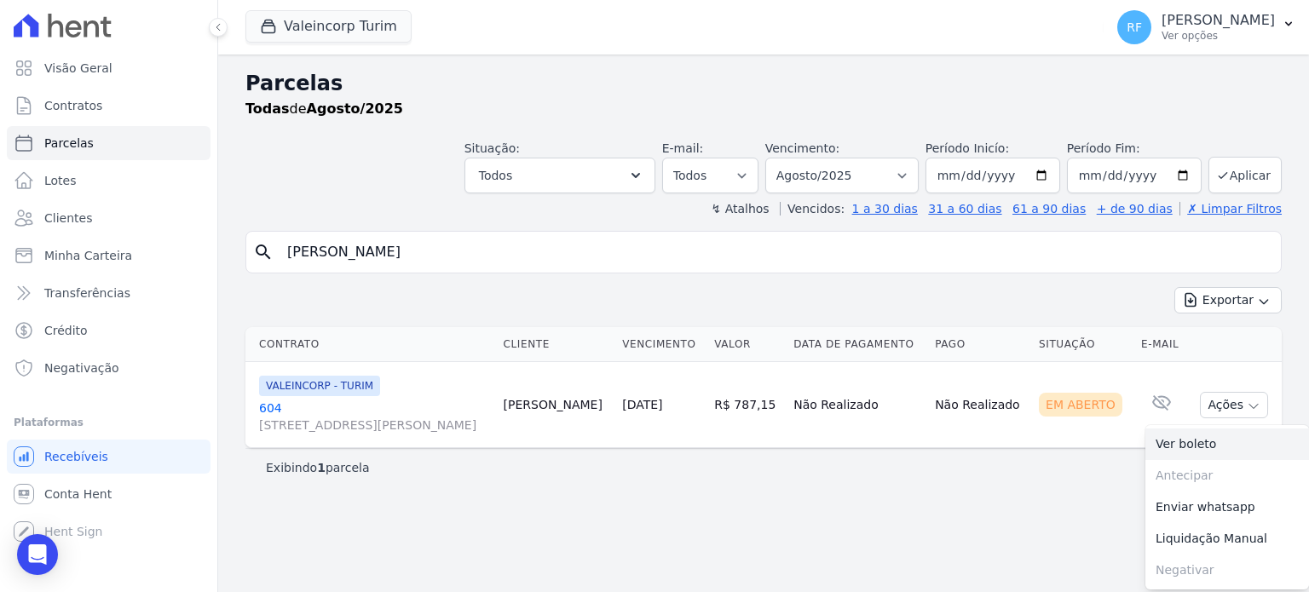
click at [1191, 441] on link "Ver boleto" at bounding box center [1227, 445] width 164 height 32
